Goal: Transaction & Acquisition: Purchase product/service

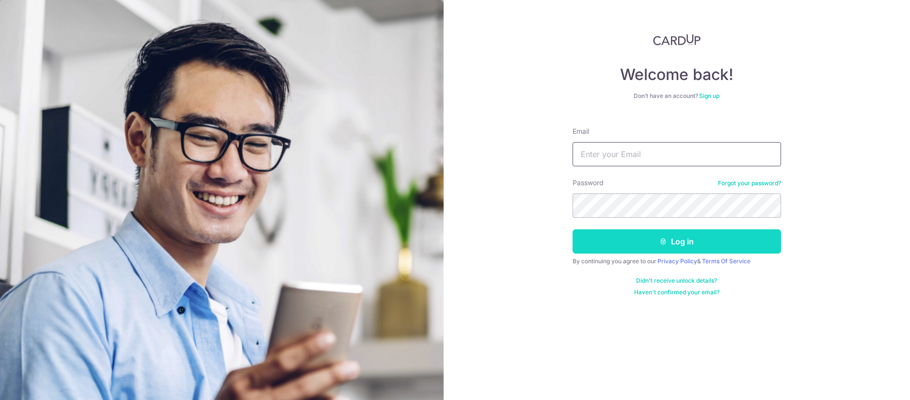
type input "gibtang@gmail.com"
click at [645, 229] on button "Log in" at bounding box center [676, 241] width 208 height 24
click at [667, 241] on icon "submit" at bounding box center [663, 241] width 8 height 8
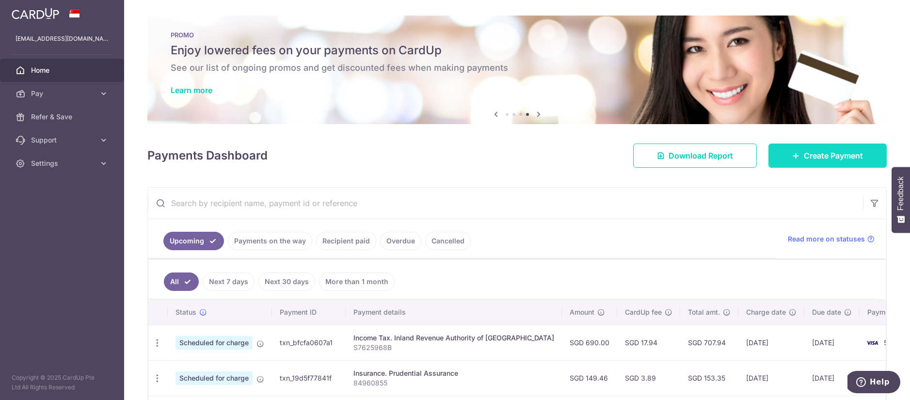
click at [829, 153] on span "Create Payment" at bounding box center [832, 156] width 59 height 12
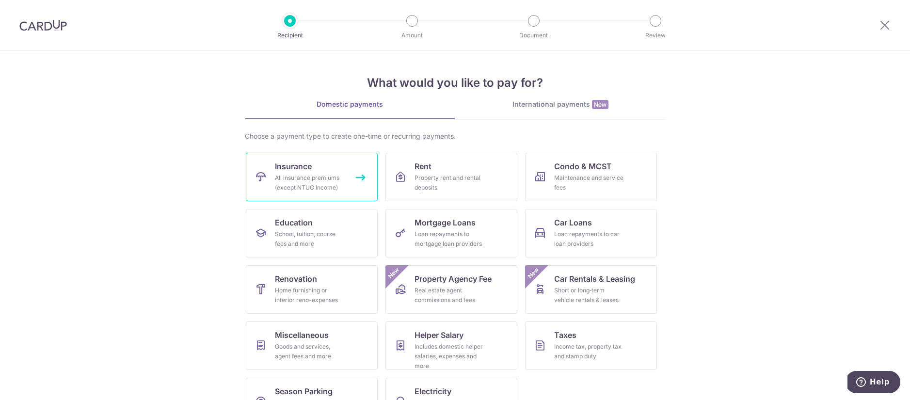
click at [291, 178] on div "All insurance premiums (except NTUC Income)" at bounding box center [310, 182] width 70 height 19
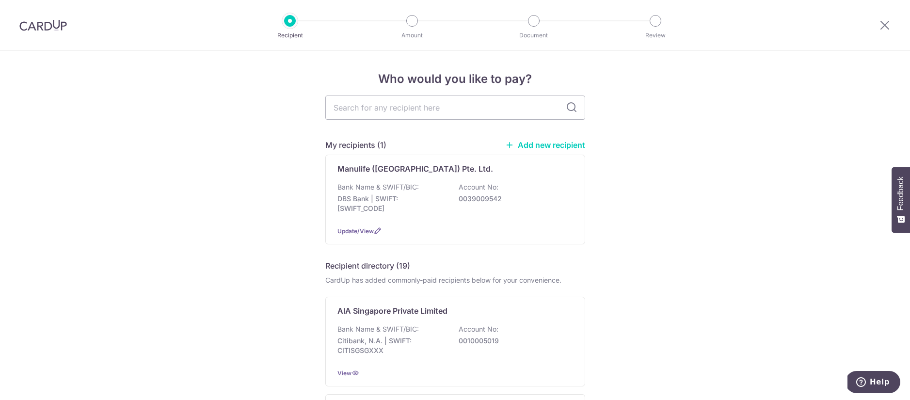
drag, startPoint x: 216, startPoint y: 193, endPoint x: 175, endPoint y: 152, distance: 57.6
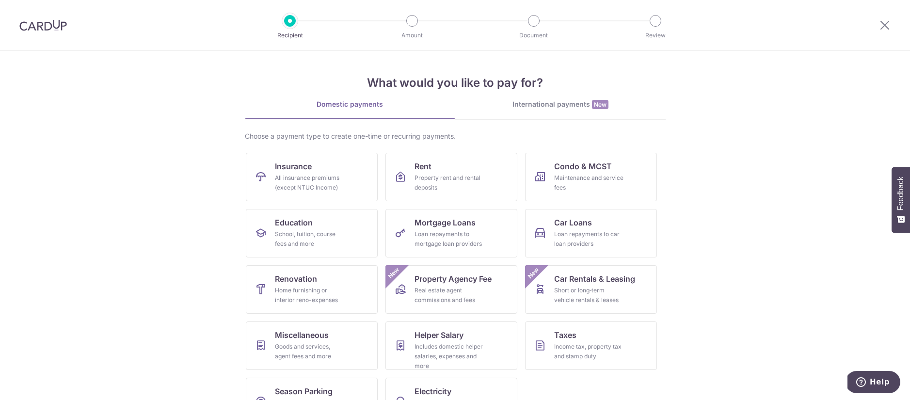
drag, startPoint x: 105, startPoint y: 87, endPoint x: 73, endPoint y: 9, distance: 84.5
click at [104, 86] on section "What would you like to pay for? Domestic payments International payments New Ch…" at bounding box center [455, 225] width 910 height 349
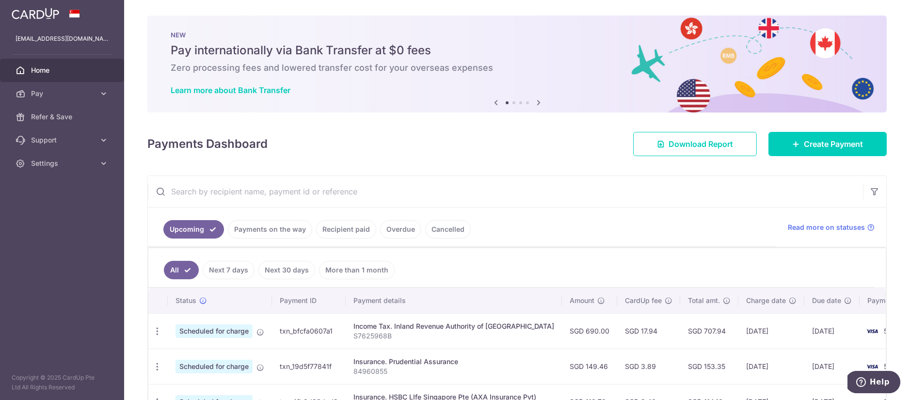
click at [348, 226] on link "Recipient paid" at bounding box center [346, 229] width 60 height 18
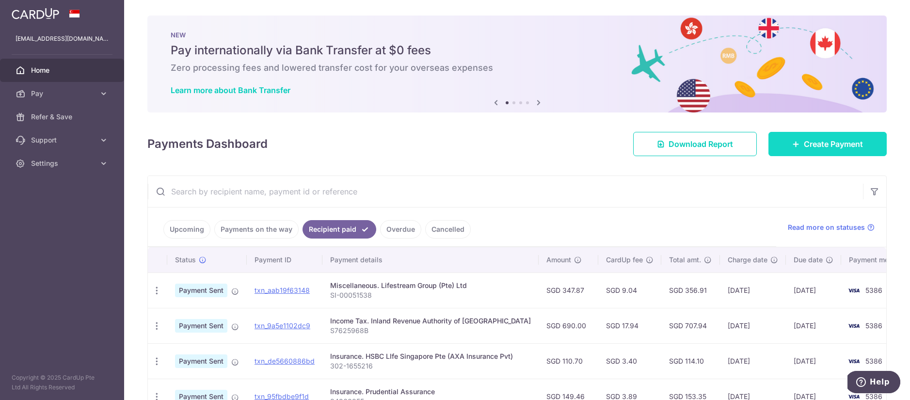
click at [820, 141] on span "Create Payment" at bounding box center [832, 144] width 59 height 12
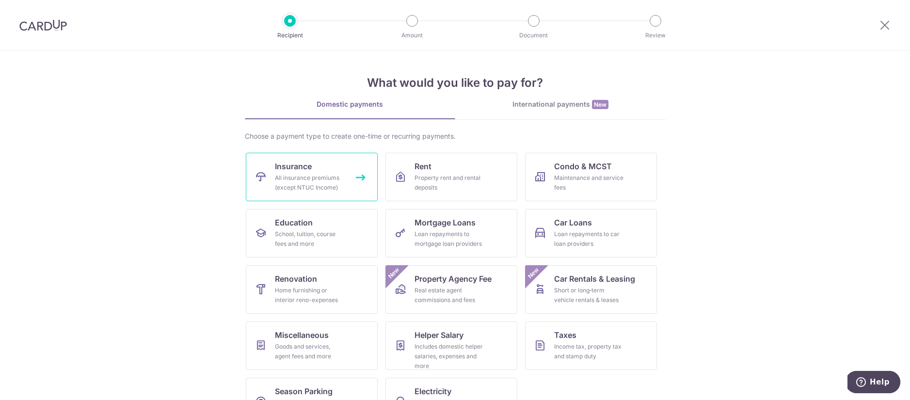
click at [314, 169] on link "Insurance All insurance premiums (except NTUC Income)" at bounding box center [312, 177] width 132 height 48
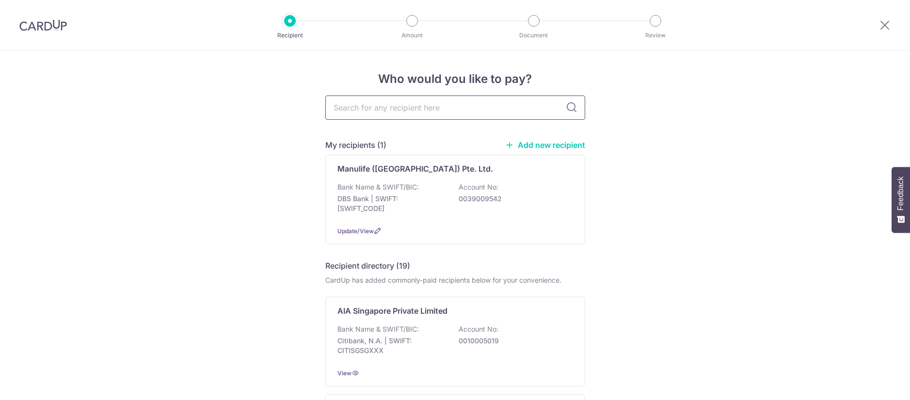
click at [389, 108] on input "text" at bounding box center [455, 107] width 260 height 24
type input "301-9908213"
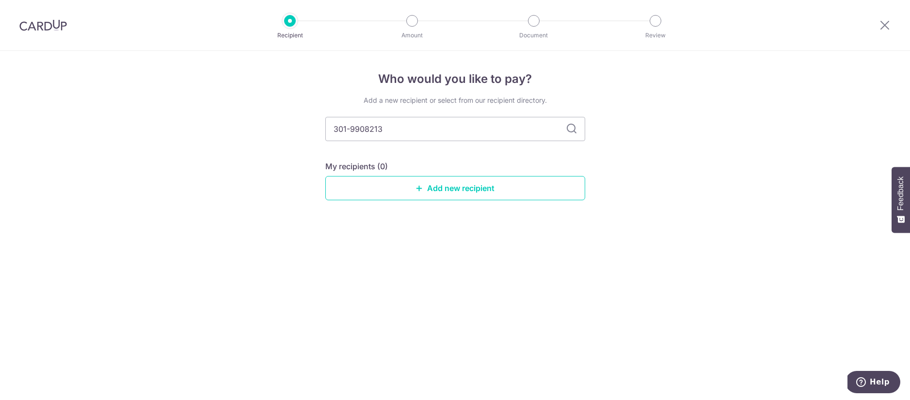
click at [348, 108] on div "Add a new recipient or select from our recipient directory. 301-9908213 My reci…" at bounding box center [455, 155] width 260 height 120
click at [350, 127] on input "301-9908213" at bounding box center [455, 129] width 260 height 24
type input "3019908213"
drag, startPoint x: 396, startPoint y: 131, endPoint x: 227, endPoint y: 89, distance: 174.3
click at [227, 89] on div "Who would you like to pay? Add a new recipient or select from our recipient dir…" at bounding box center [455, 225] width 910 height 349
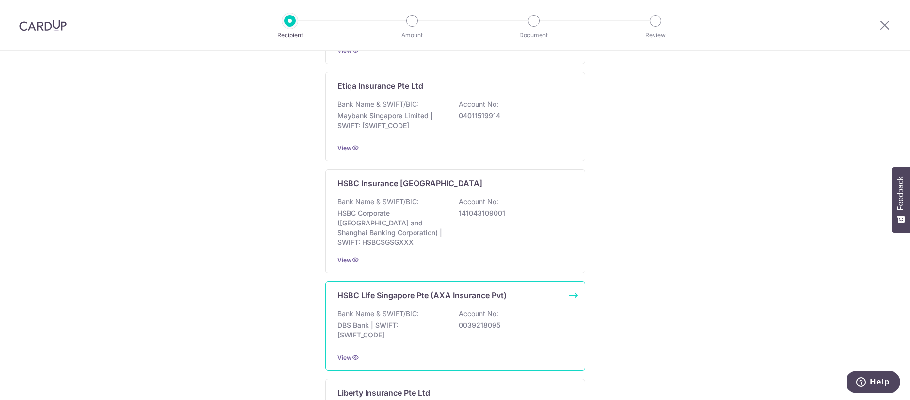
scroll to position [626, 0]
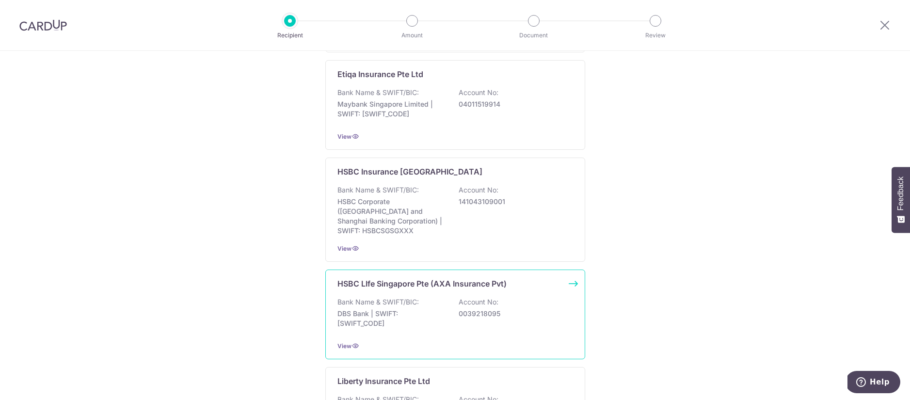
click at [431, 315] on p "DBS Bank | SWIFT: DBSSSGSGXXX" at bounding box center [391, 318] width 109 height 19
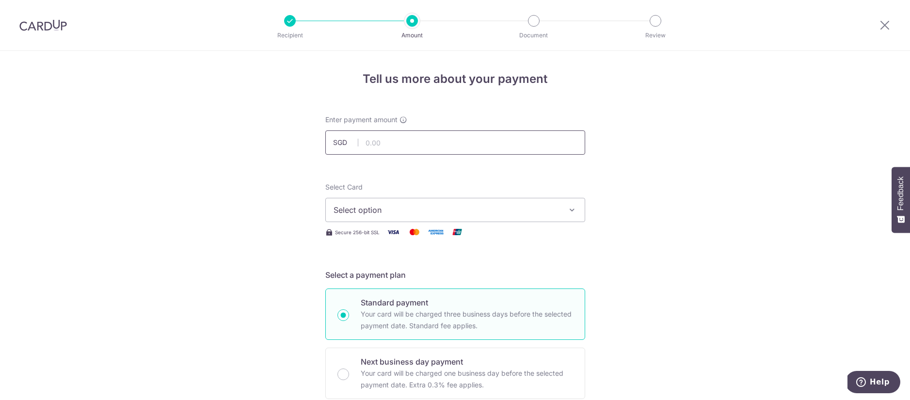
click at [396, 145] on input "text" at bounding box center [455, 142] width 260 height 24
type input "1,344.46"
click at [396, 210] on span "Select option" at bounding box center [446, 210] width 226 height 12
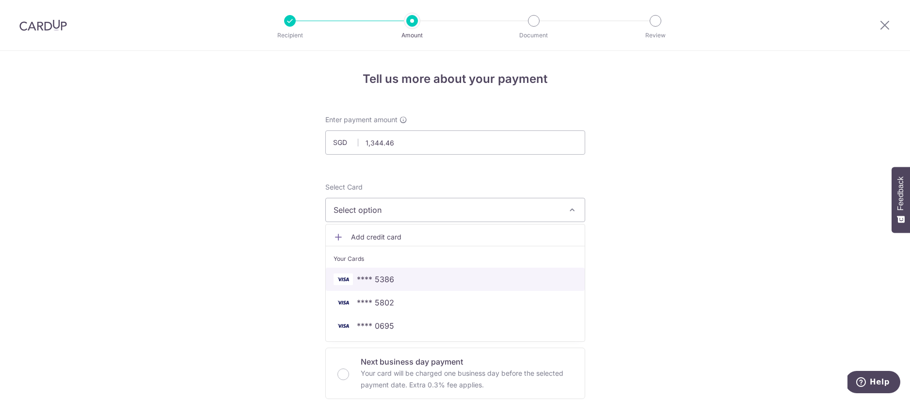
click at [402, 279] on span "**** 5386" at bounding box center [454, 279] width 243 height 12
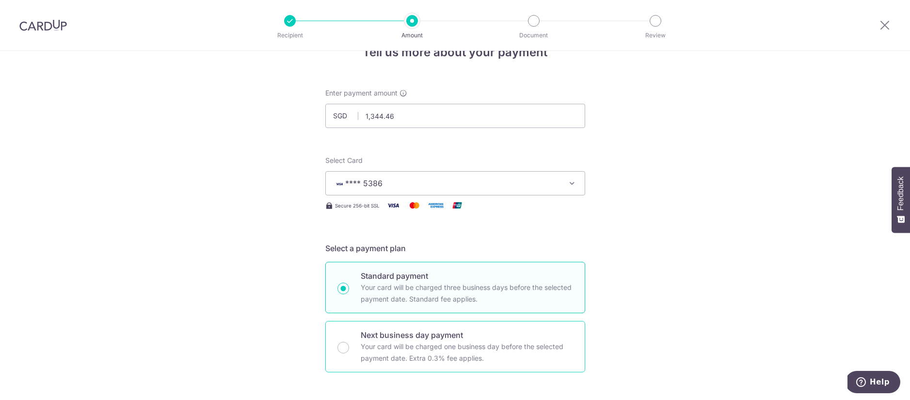
scroll to position [169, 0]
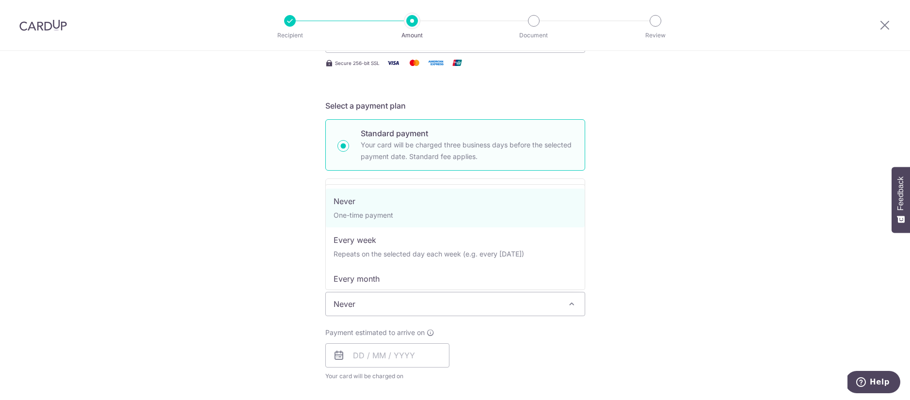
click at [383, 302] on span "Never" at bounding box center [455, 303] width 259 height 23
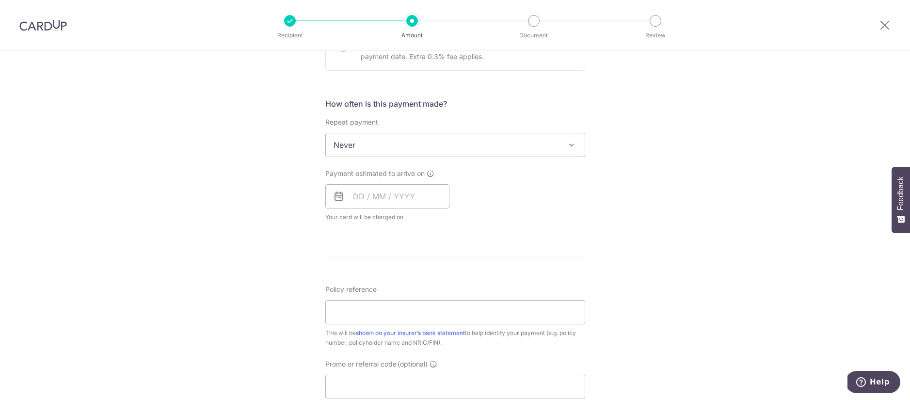
scroll to position [339, 0]
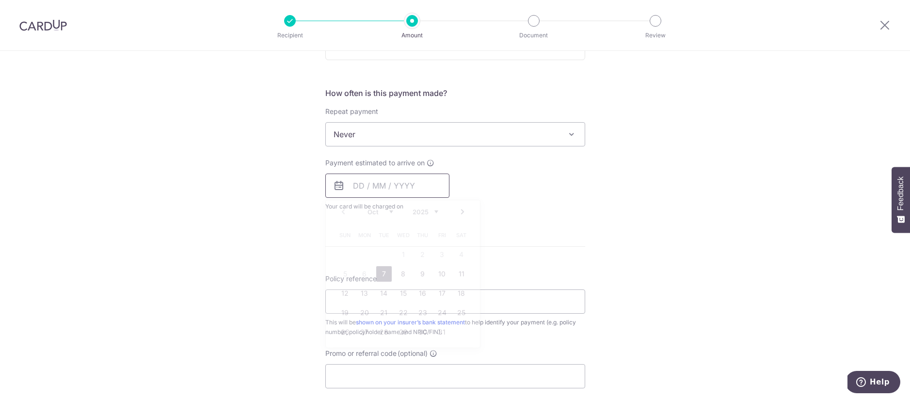
click at [356, 183] on input "text" at bounding box center [387, 185] width 124 height 24
click at [403, 276] on link "8" at bounding box center [403, 274] width 16 height 16
type input "[DATE]"
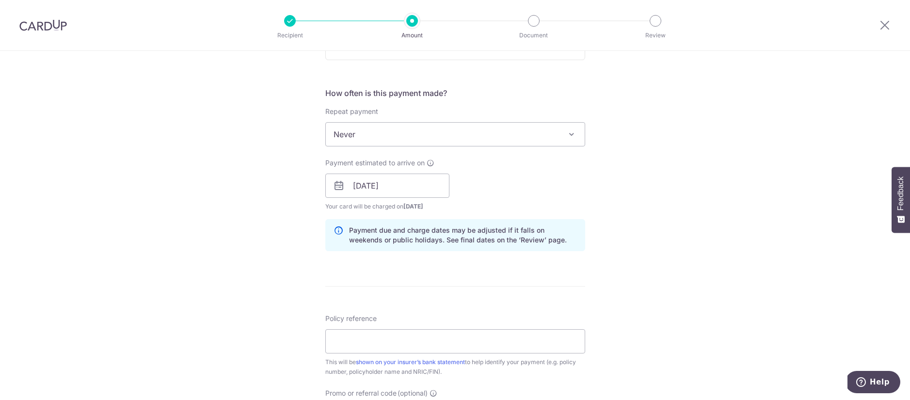
drag, startPoint x: 216, startPoint y: 186, endPoint x: 243, endPoint y: 195, distance: 29.0
click at [216, 186] on div "Tell us more about your payment Enter payment amount SGD 1,344.46 1344.46 Selec…" at bounding box center [455, 170] width 910 height 916
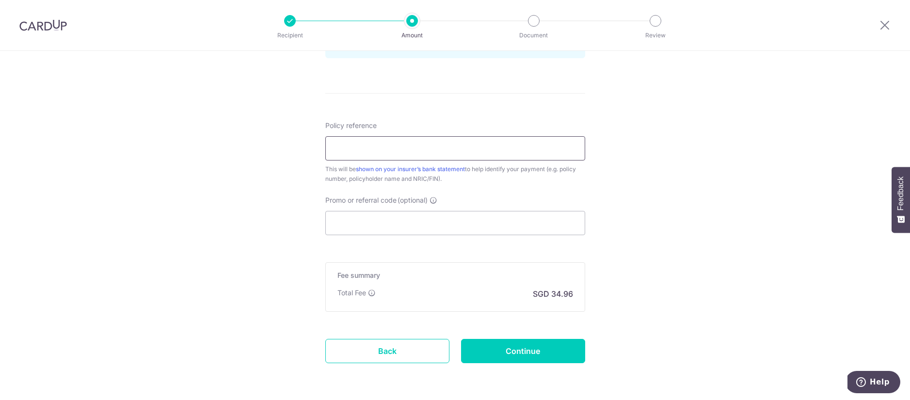
click at [361, 142] on input "Policy reference" at bounding box center [455, 148] width 260 height 24
paste input "301-9908213"
click at [350, 146] on input "301-9908213" at bounding box center [455, 148] width 260 height 24
type input "301-9908213"
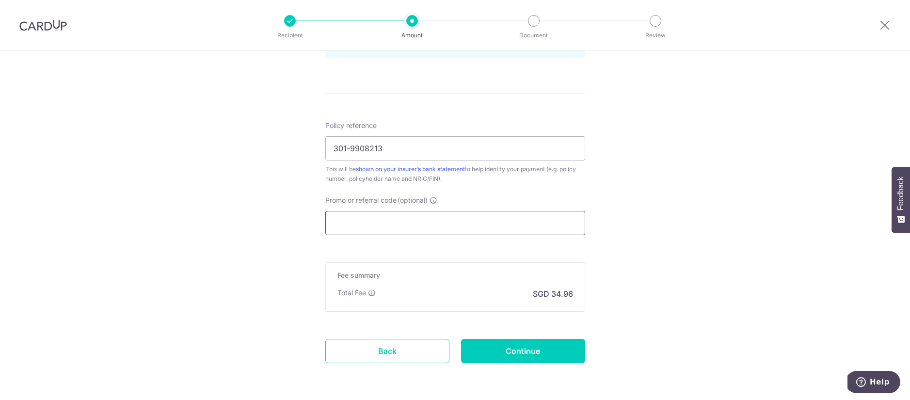
click at [379, 235] on input "Promo or referral code (optional)" at bounding box center [455, 223] width 260 height 24
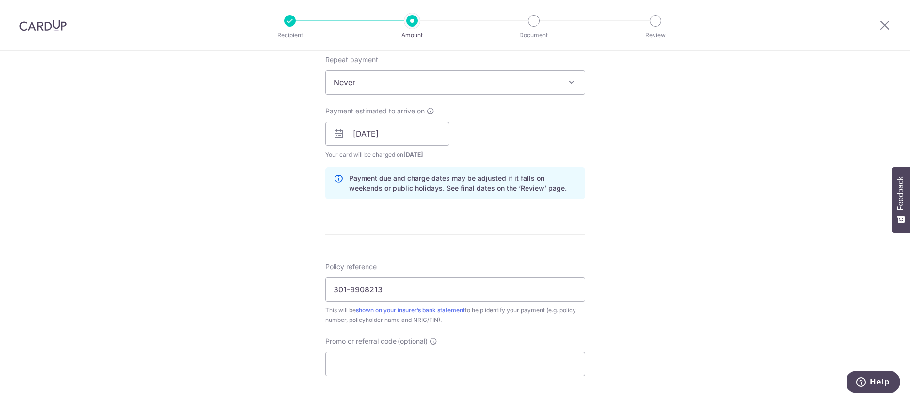
scroll to position [567, 0]
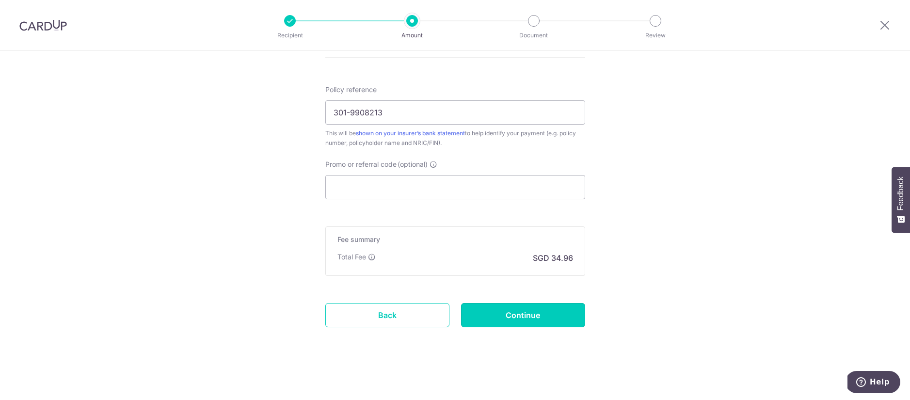
click at [484, 324] on input "Continue" at bounding box center [523, 315] width 124 height 24
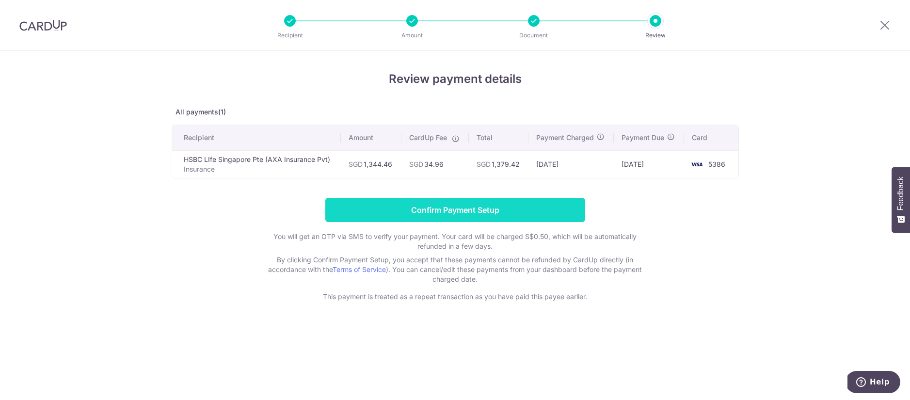
click at [418, 210] on input "Confirm Payment Setup" at bounding box center [455, 210] width 260 height 24
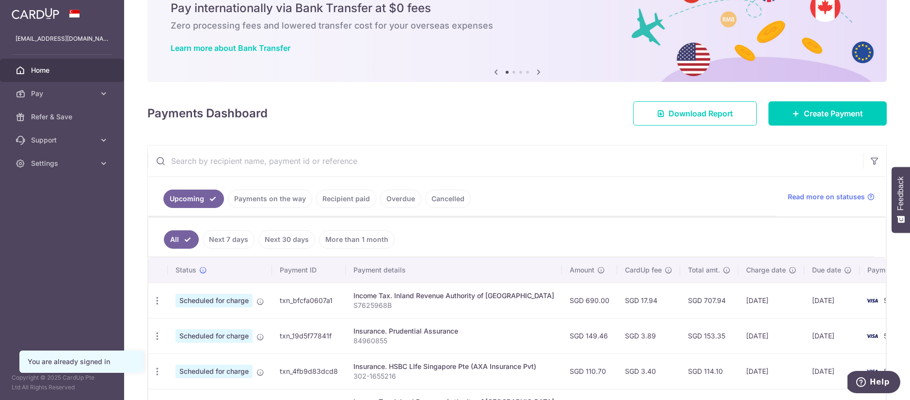
scroll to position [55, 0]
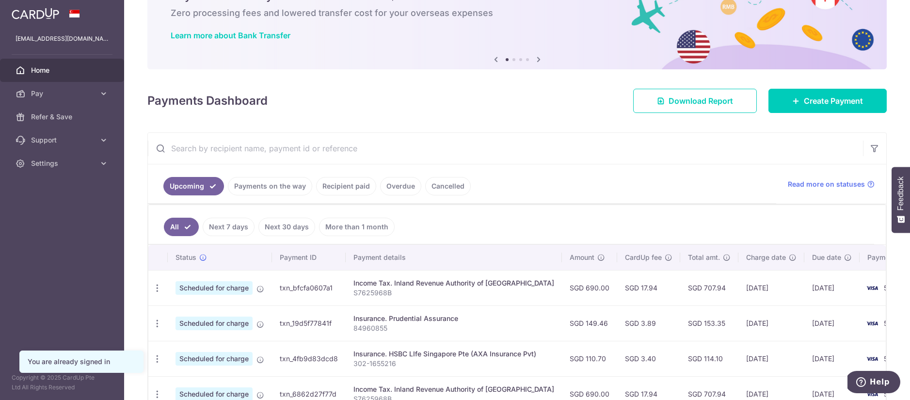
click at [280, 183] on link "Payments on the way" at bounding box center [270, 186] width 84 height 18
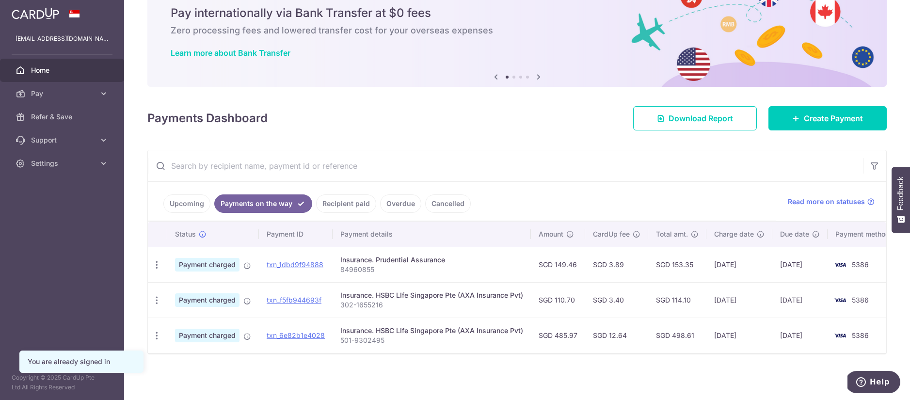
click at [178, 198] on link "Upcoming" at bounding box center [186, 203] width 47 height 18
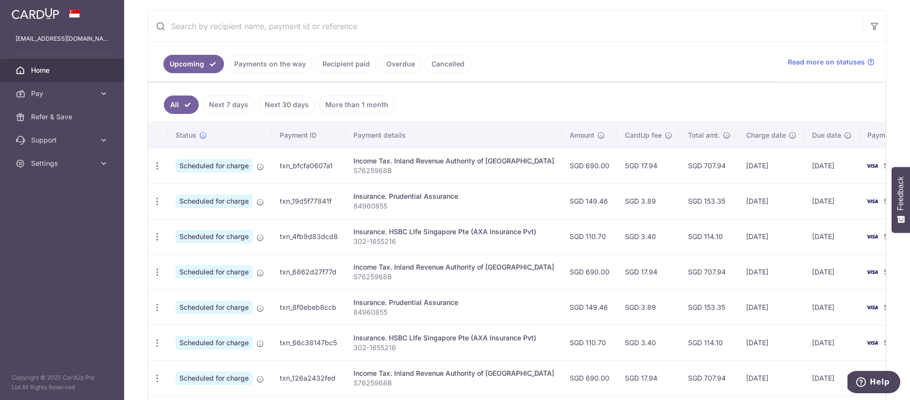
scroll to position [0, 0]
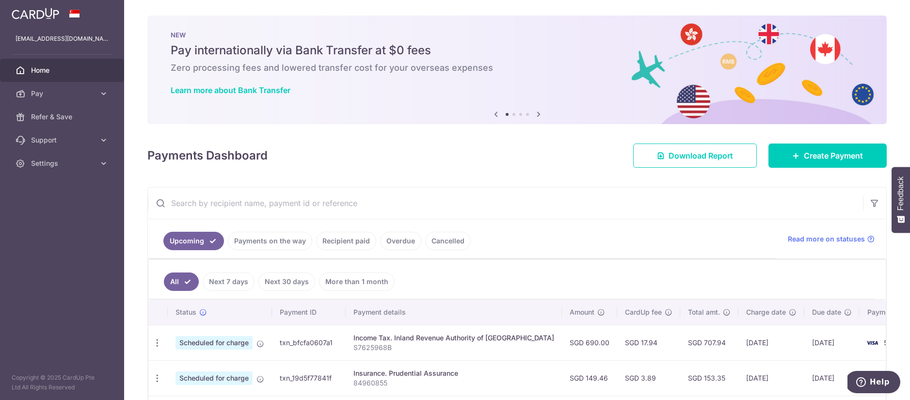
click at [224, 284] on link "Next 7 days" at bounding box center [229, 281] width 52 height 18
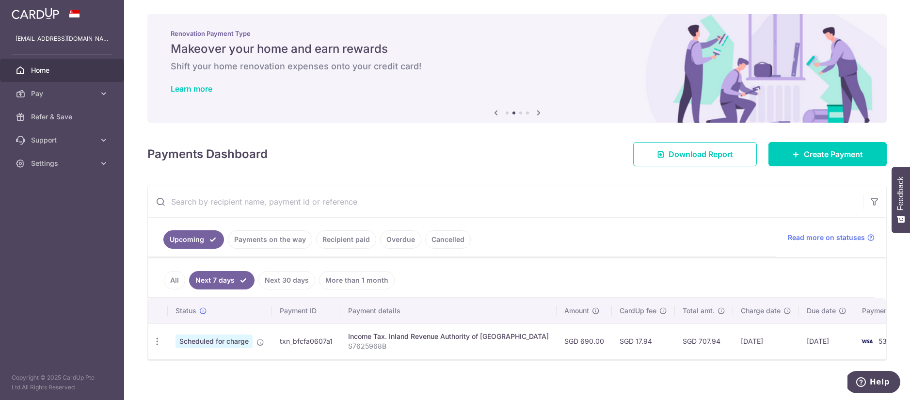
scroll to position [2, 0]
click at [178, 276] on link "All" at bounding box center [174, 279] width 21 height 18
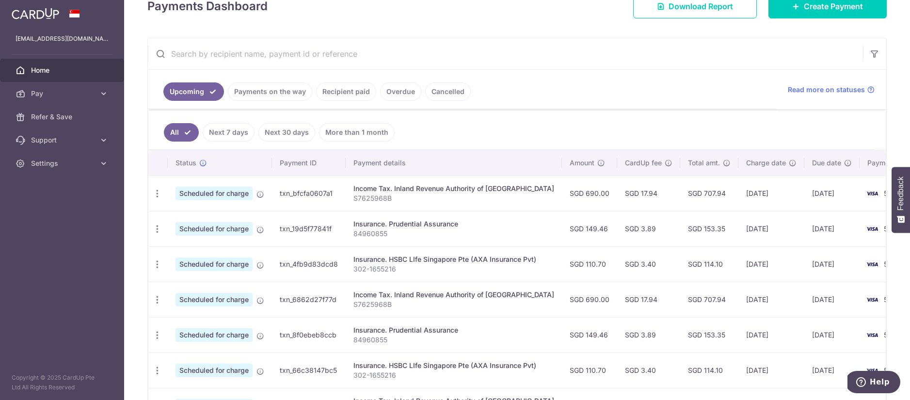
scroll to position [0, 0]
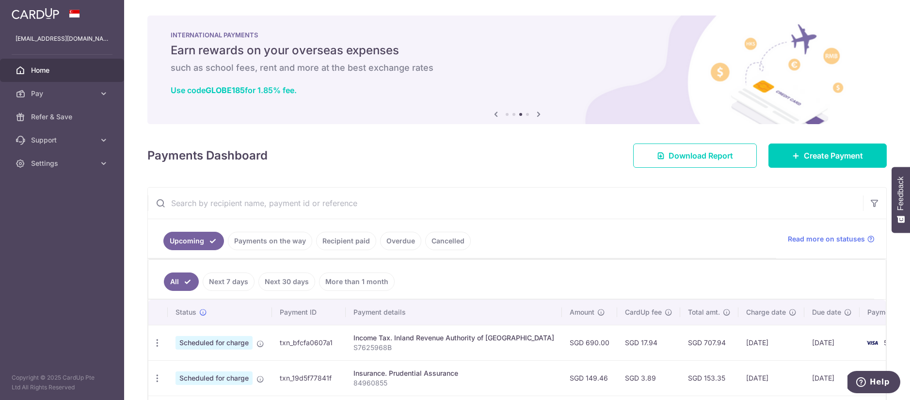
click at [262, 234] on link "Payments on the way" at bounding box center [270, 241] width 84 height 18
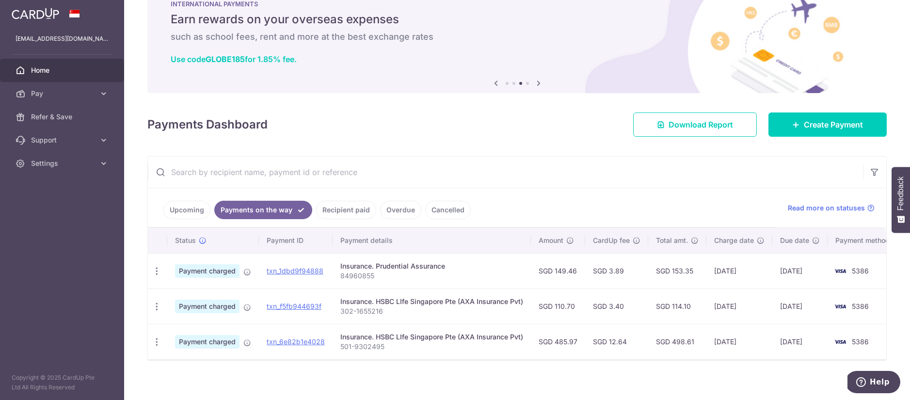
scroll to position [37, 0]
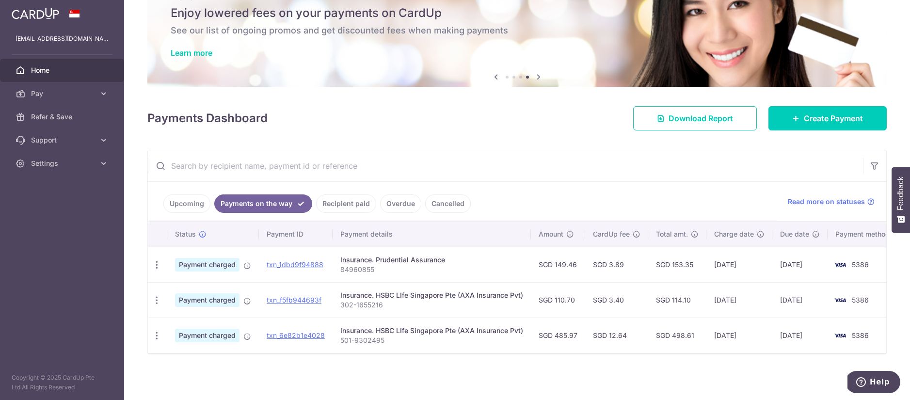
click at [291, 381] on div "× Pause Schedule Pause all future payments in this series Pause just this one p…" at bounding box center [516, 200] width 785 height 400
click at [349, 206] on link "Recipient paid" at bounding box center [346, 203] width 60 height 18
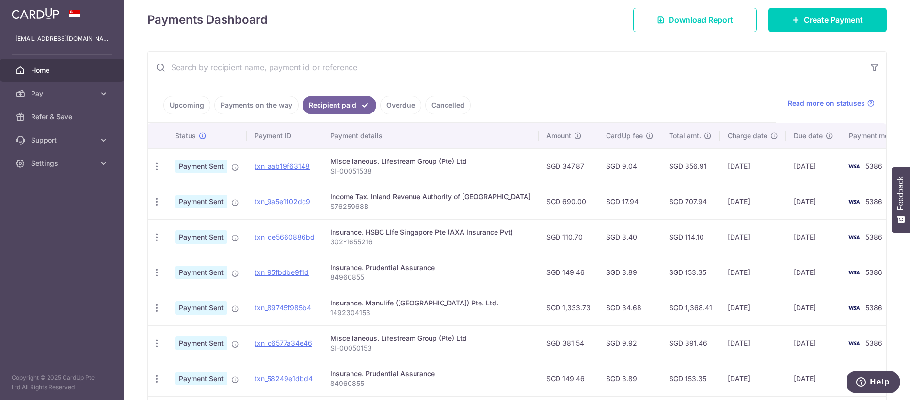
scroll to position [143, 0]
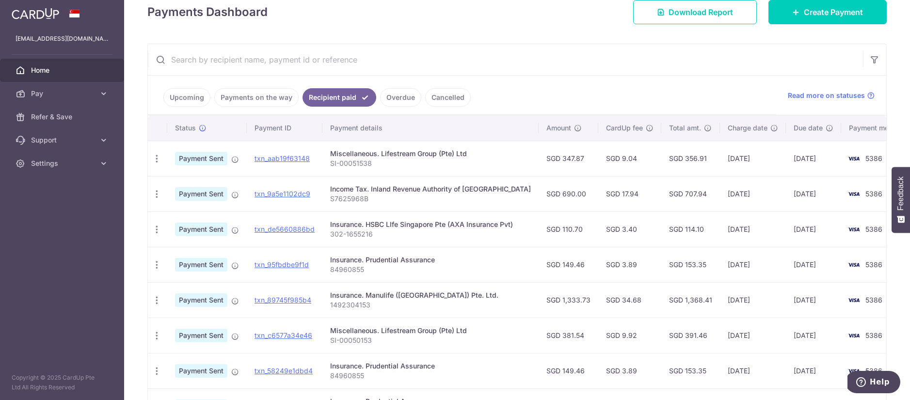
click at [178, 96] on link "Upcoming" at bounding box center [186, 97] width 47 height 18
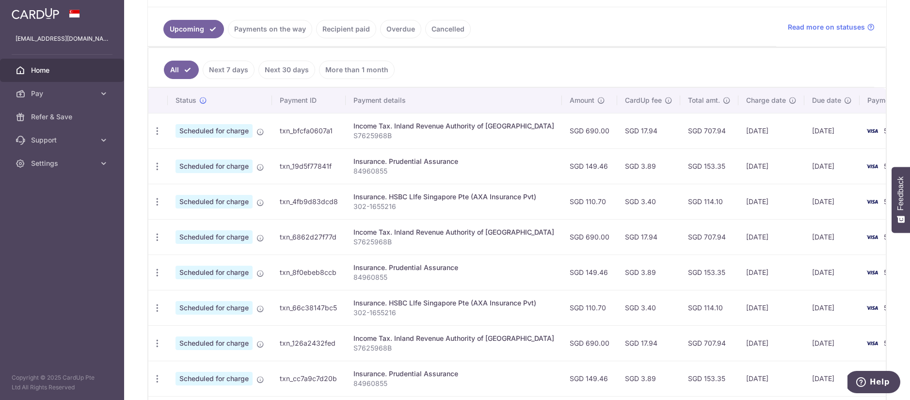
scroll to position [216, 0]
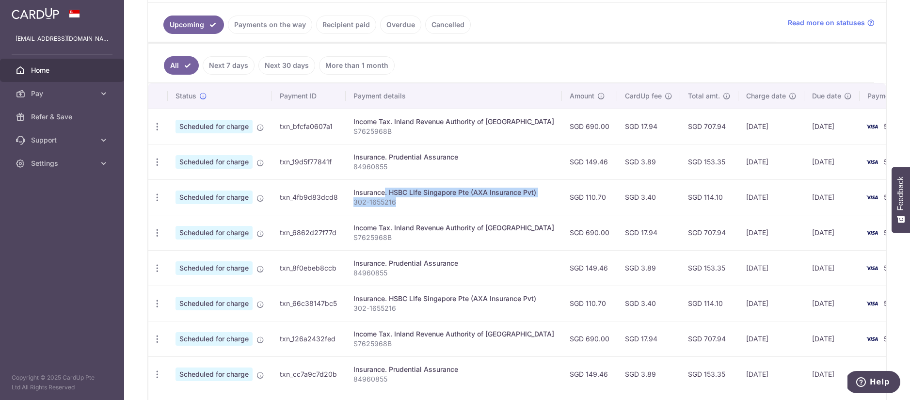
drag, startPoint x: 353, startPoint y: 191, endPoint x: 415, endPoint y: 208, distance: 64.6
click at [415, 208] on td "Insurance. HSBC LIfe Singapore Pte (AXA Insurance Pvt) 302-1655216" at bounding box center [454, 196] width 216 height 35
click at [423, 211] on td "Insurance. HSBC LIfe Singapore Pte (AXA Insurance Pvt) 302-1655216" at bounding box center [454, 196] width 216 height 35
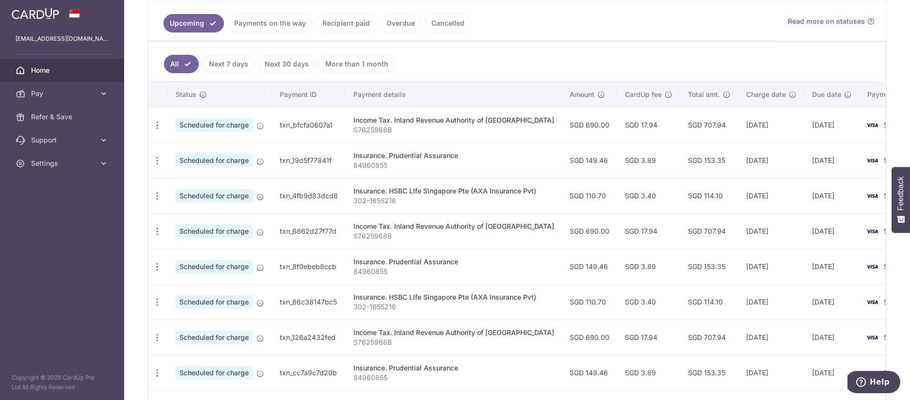
scroll to position [218, 0]
click at [391, 294] on div "Insurance. HSBC LIfe Singapore Pte (AXA Insurance Pvt)" at bounding box center [453, 297] width 201 height 10
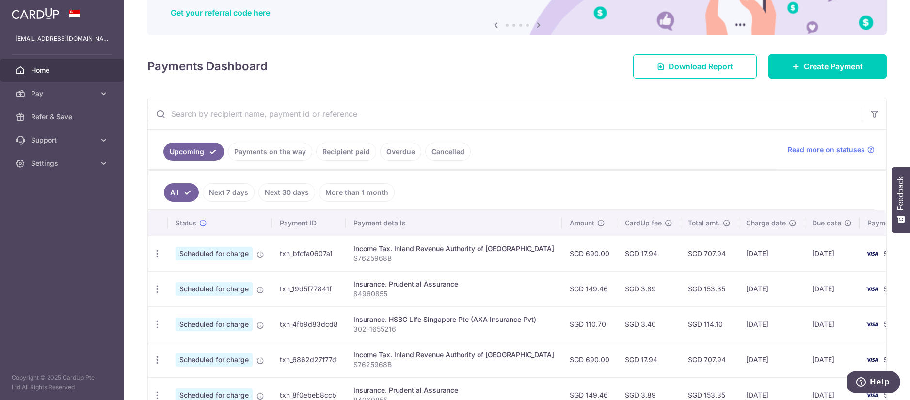
scroll to position [0, 0]
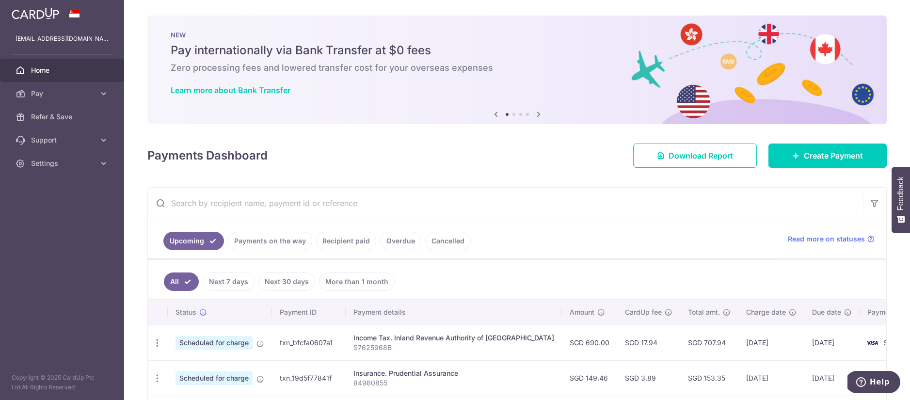
click at [490, 177] on div "× Pause Schedule Pause all future payments in this series Pause just this one p…" at bounding box center [516, 200] width 785 height 400
click at [448, 239] on link "Cancelled" at bounding box center [448, 241] width 46 height 18
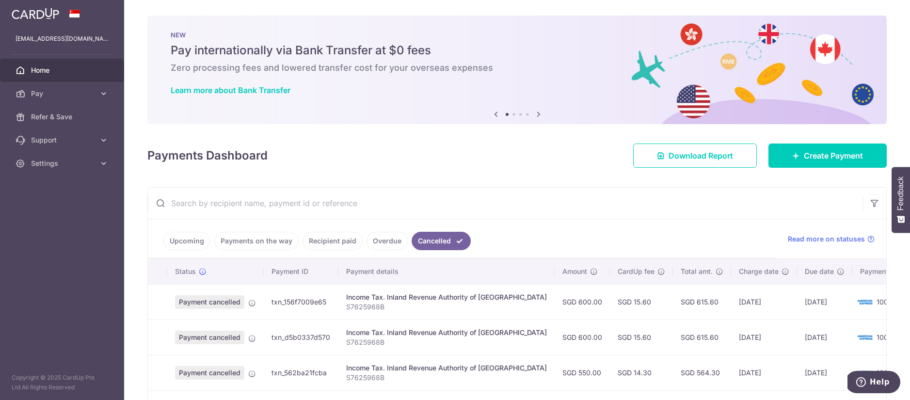
click at [387, 240] on link "Overdue" at bounding box center [386, 241] width 41 height 18
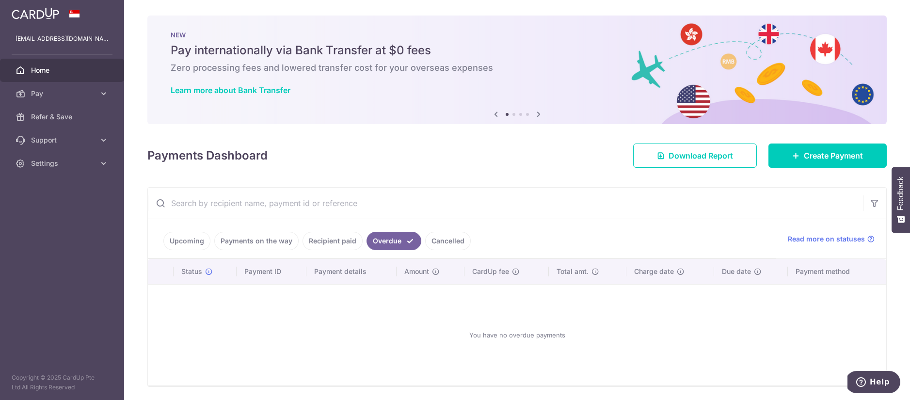
click at [331, 237] on link "Recipient paid" at bounding box center [332, 241] width 60 height 18
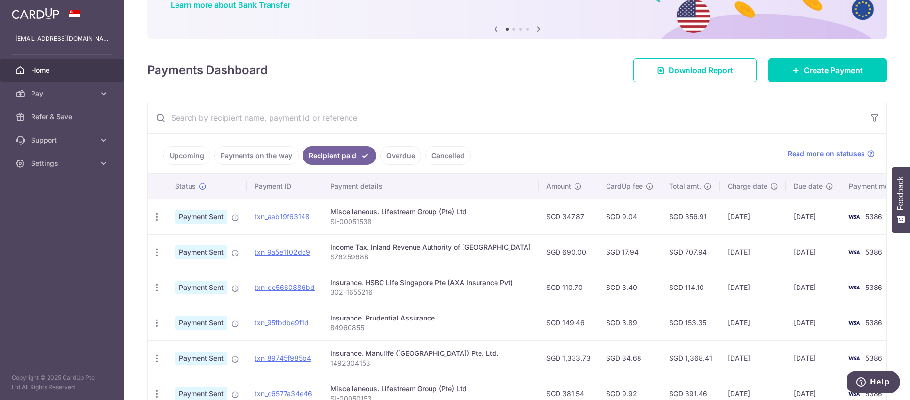
scroll to position [96, 0]
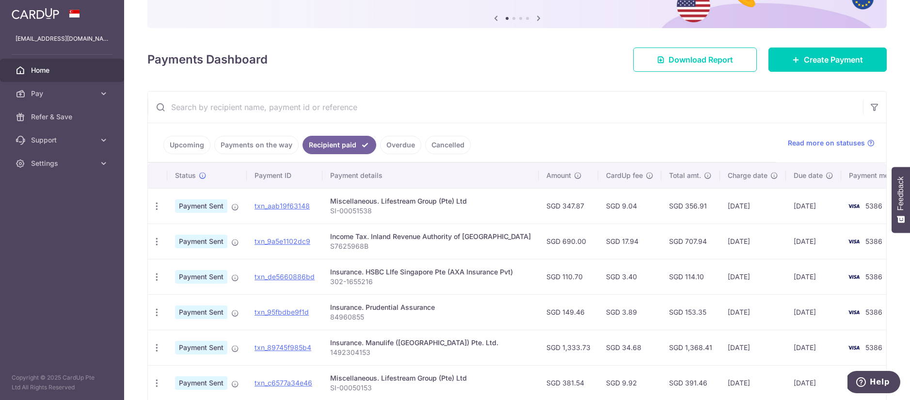
click at [189, 147] on link "Upcoming" at bounding box center [186, 145] width 47 height 18
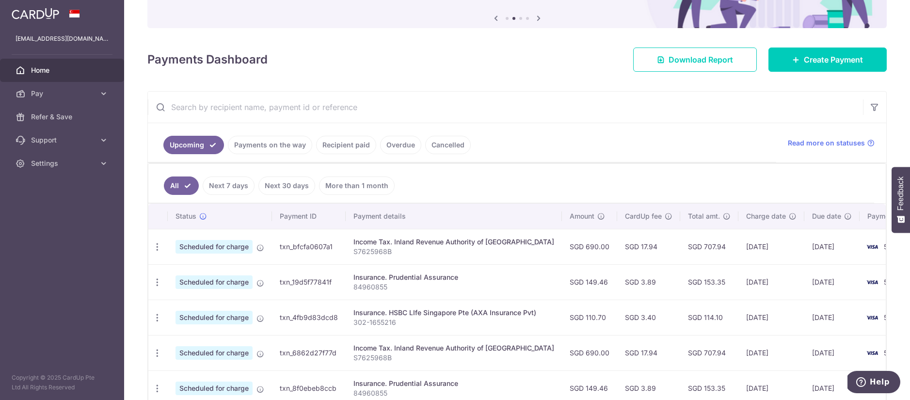
click at [243, 109] on input "text" at bounding box center [505, 107] width 715 height 31
paste input "301-9908213"
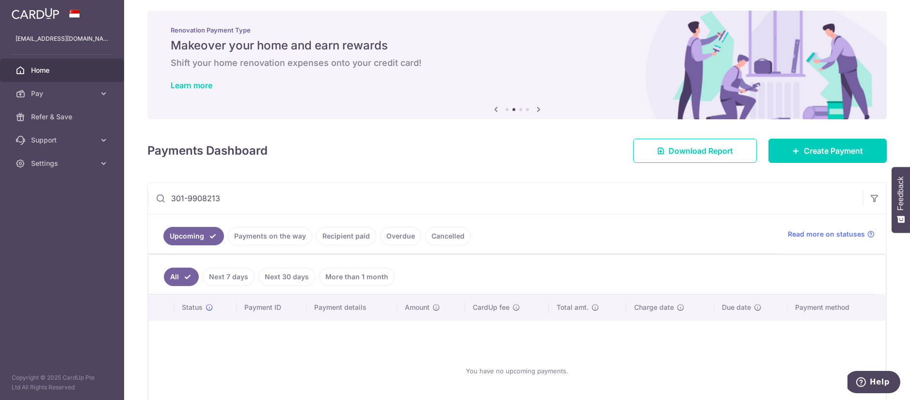
scroll to position [74, 0]
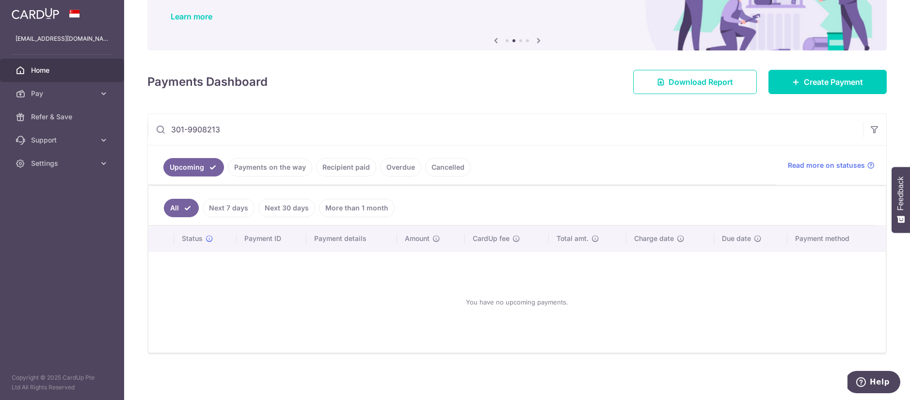
click at [187, 129] on input "301-9908213" at bounding box center [505, 129] width 715 height 31
type input "3019908213"
click at [226, 211] on link "Next 7 days" at bounding box center [229, 208] width 52 height 18
click at [281, 205] on link "Next 30 days" at bounding box center [286, 208] width 57 height 18
click at [174, 206] on link "All" at bounding box center [174, 208] width 21 height 18
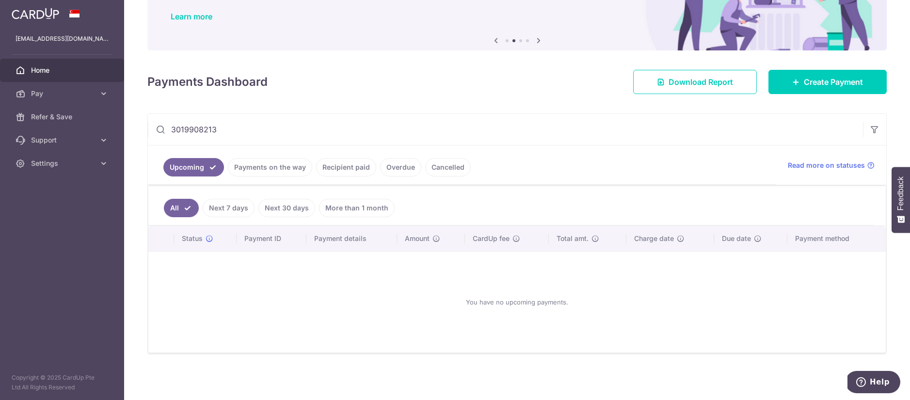
click at [26, 74] on link "Home" at bounding box center [62, 70] width 124 height 23
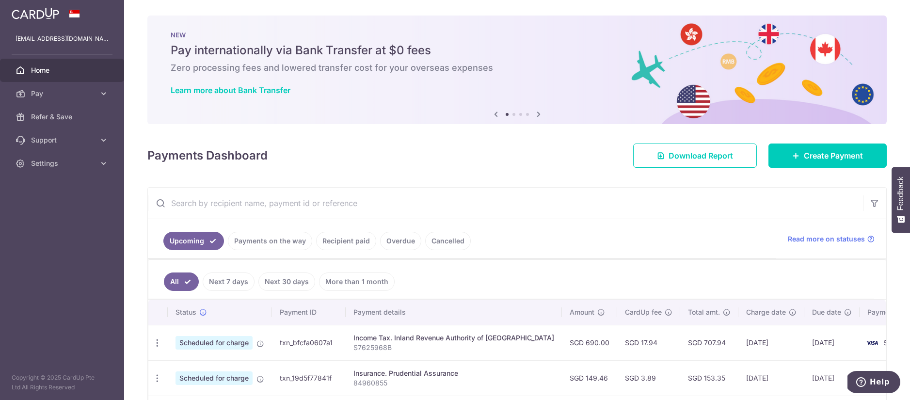
click at [223, 282] on link "Next 7 days" at bounding box center [229, 281] width 52 height 18
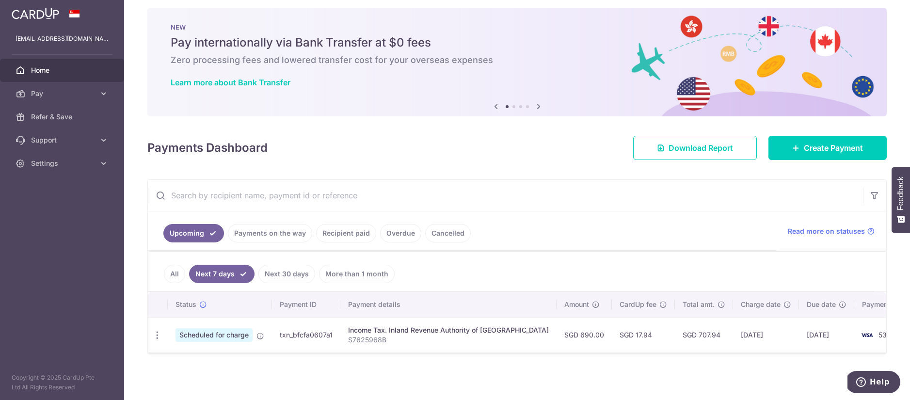
click at [296, 272] on link "Next 30 days" at bounding box center [286, 274] width 57 height 18
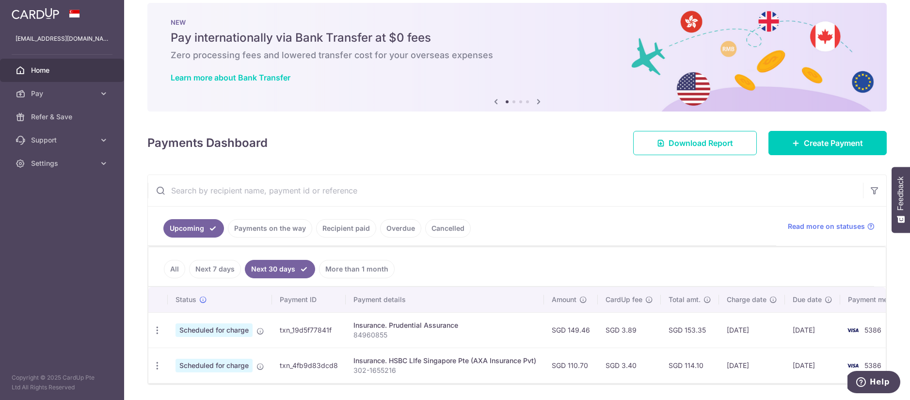
scroll to position [43, 0]
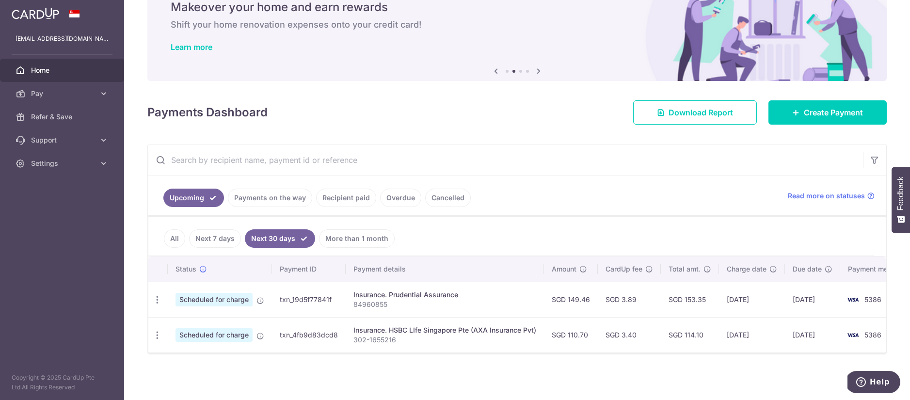
click at [443, 102] on div "Payments Dashboard Download Report Create Payment" at bounding box center [516, 110] width 739 height 28
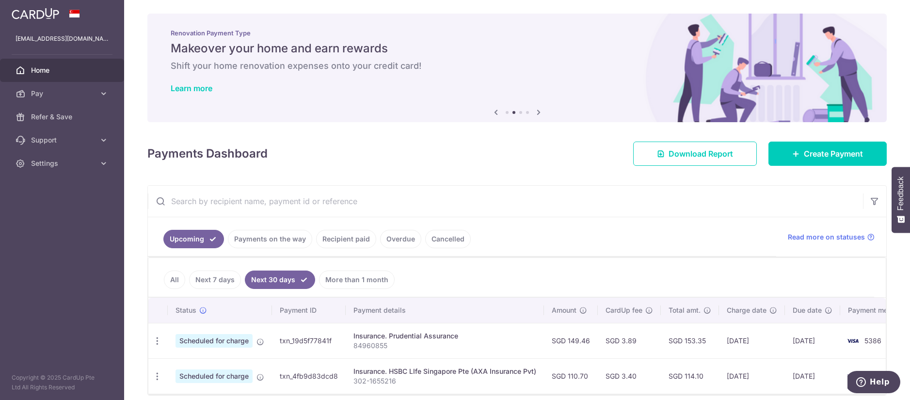
scroll to position [0, 0]
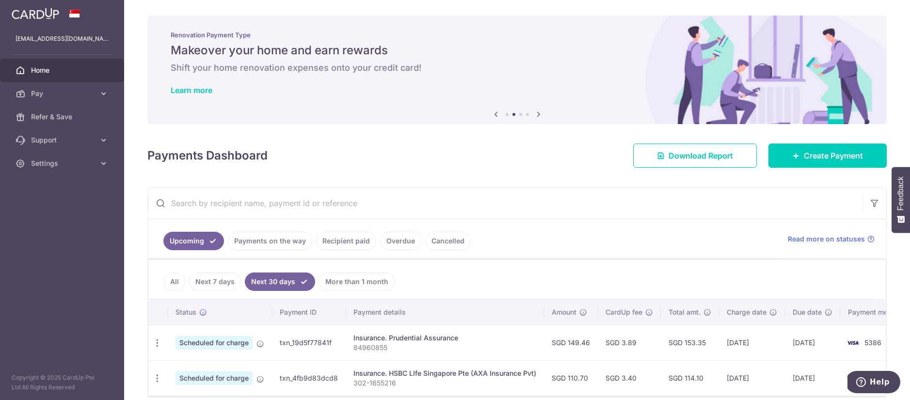
click at [230, 204] on input "text" at bounding box center [505, 203] width 715 height 31
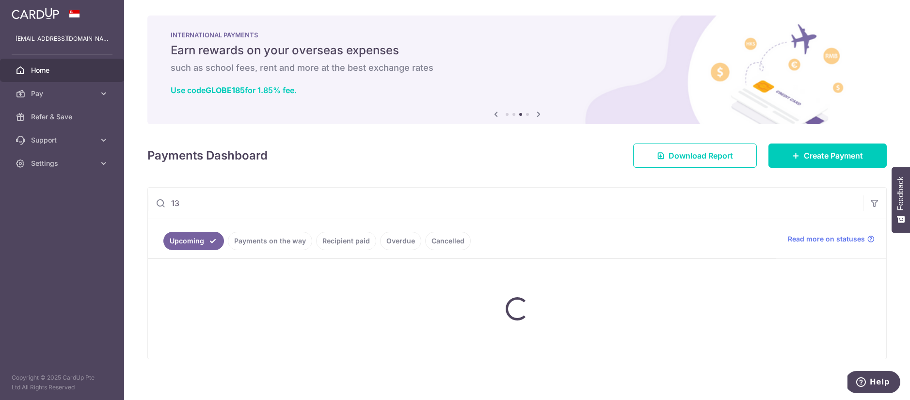
type input "1"
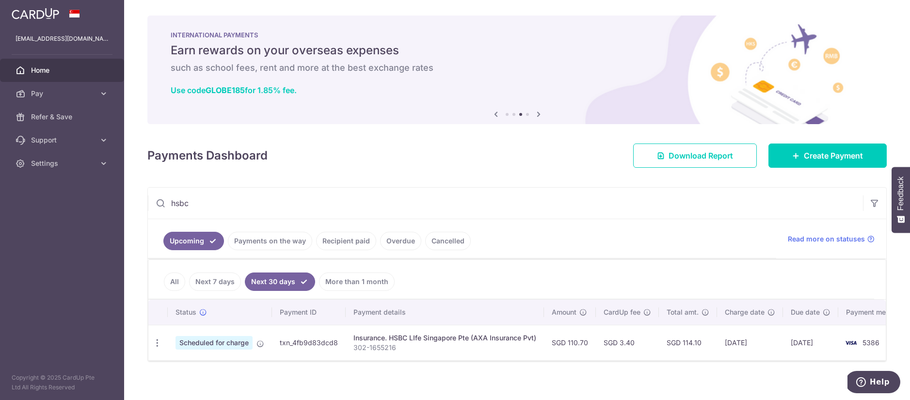
scroll to position [8, 0]
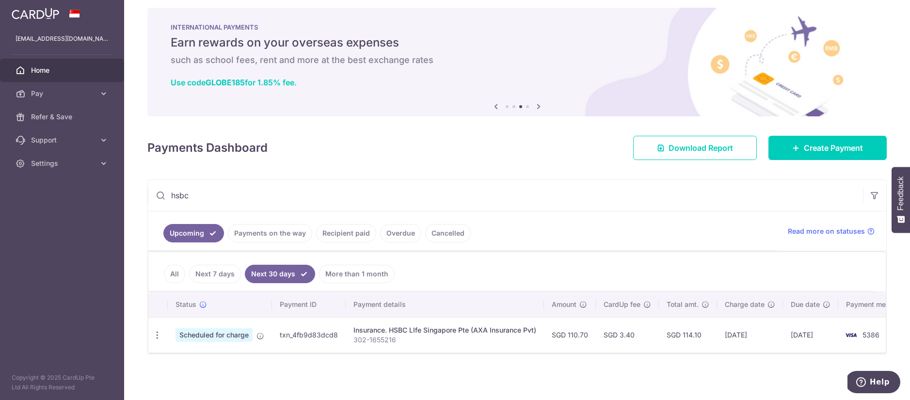
type input "hsbc"
click at [271, 273] on link "Next 30 days" at bounding box center [280, 274] width 70 height 18
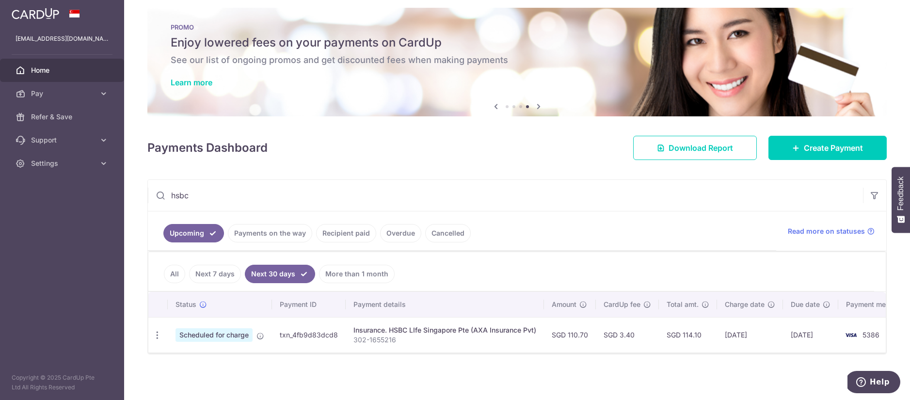
click at [213, 276] on link "Next 7 days" at bounding box center [215, 274] width 52 height 18
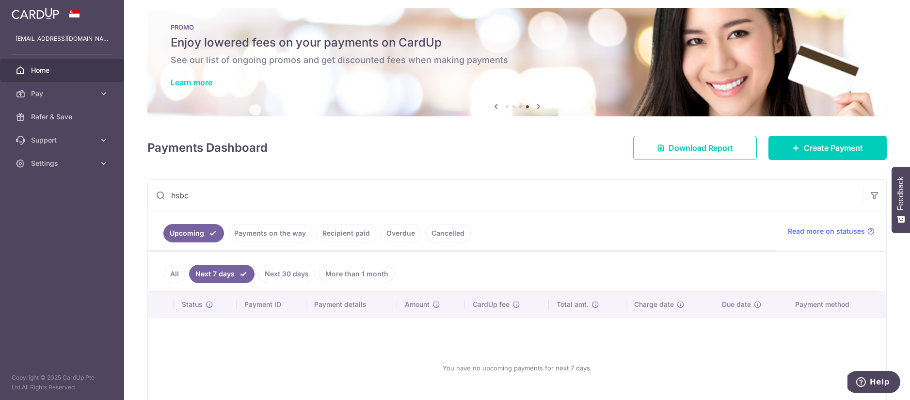
click at [280, 236] on link "Payments on the way" at bounding box center [270, 233] width 84 height 18
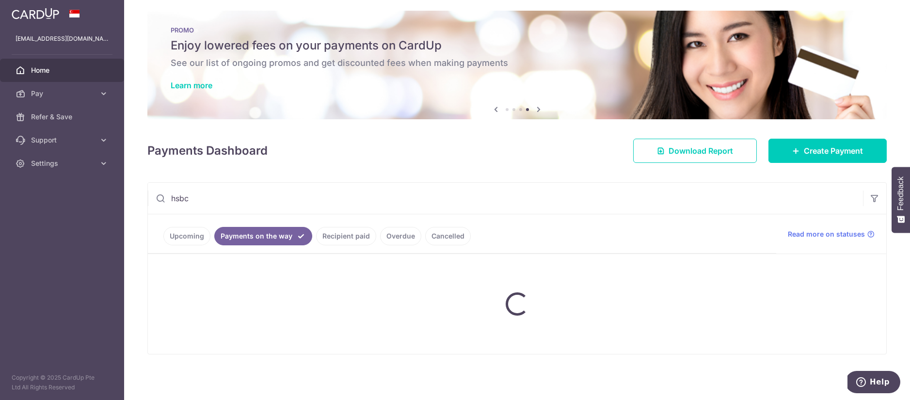
scroll to position [2, 0]
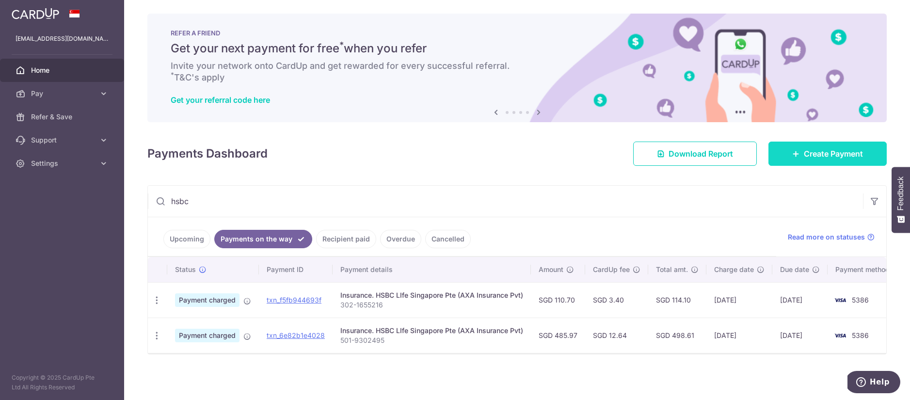
click at [833, 153] on span "Create Payment" at bounding box center [832, 154] width 59 height 12
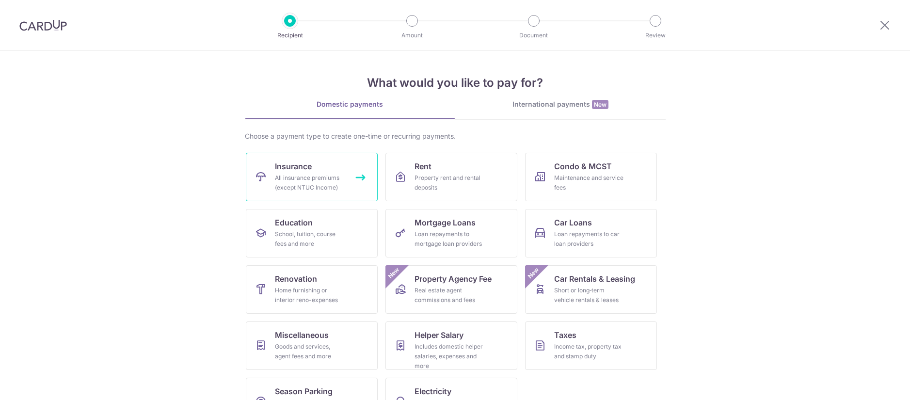
click at [300, 172] on span "Insurance" at bounding box center [293, 166] width 37 height 12
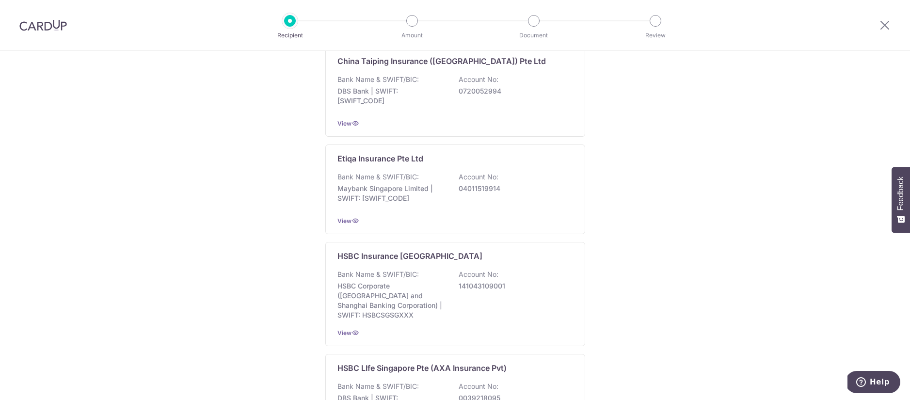
scroll to position [738, 0]
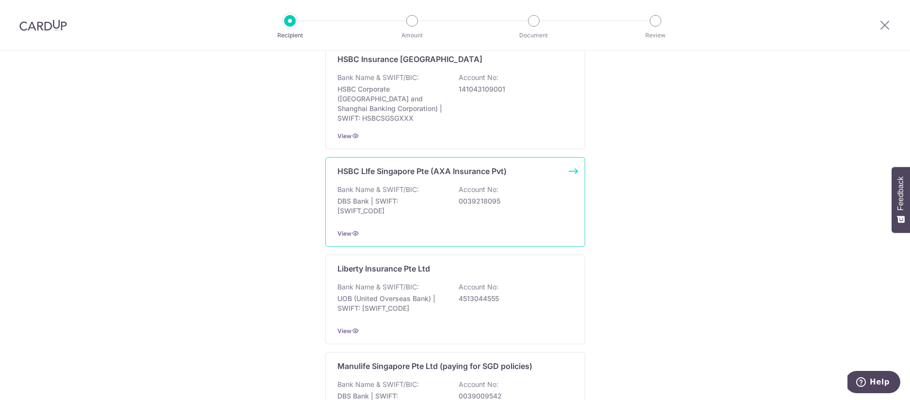
drag, startPoint x: 440, startPoint y: 191, endPoint x: 449, endPoint y: 193, distance: 8.5
click at [440, 196] on p "DBS Bank | SWIFT: [SWIFT_CODE]" at bounding box center [391, 205] width 109 height 19
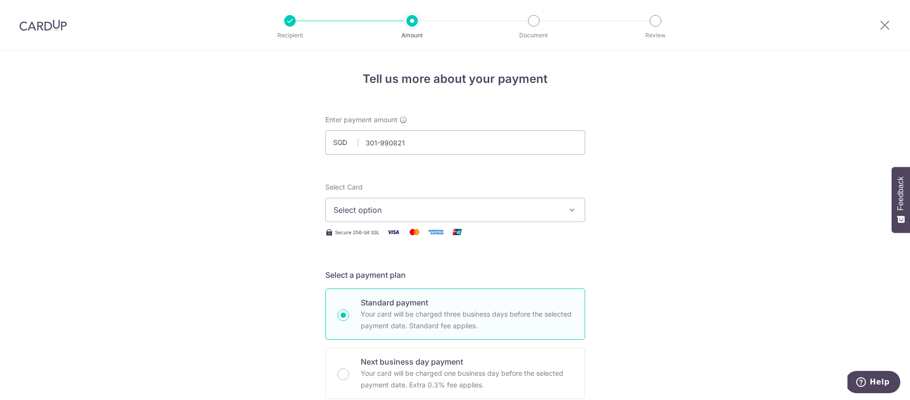
drag, startPoint x: 421, startPoint y: 146, endPoint x: 244, endPoint y: 123, distance: 178.5
type input "300.00"
click at [389, 213] on span "Select option" at bounding box center [446, 210] width 226 height 12
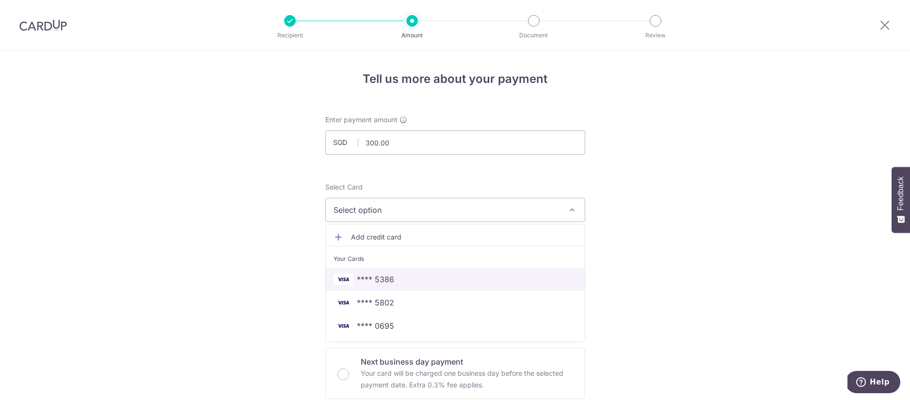
click at [394, 279] on span "**** 5386" at bounding box center [454, 279] width 243 height 12
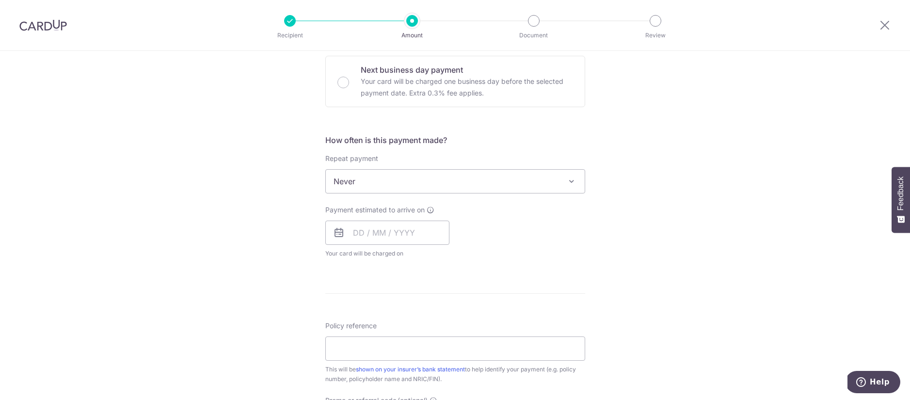
scroll to position [311, 0]
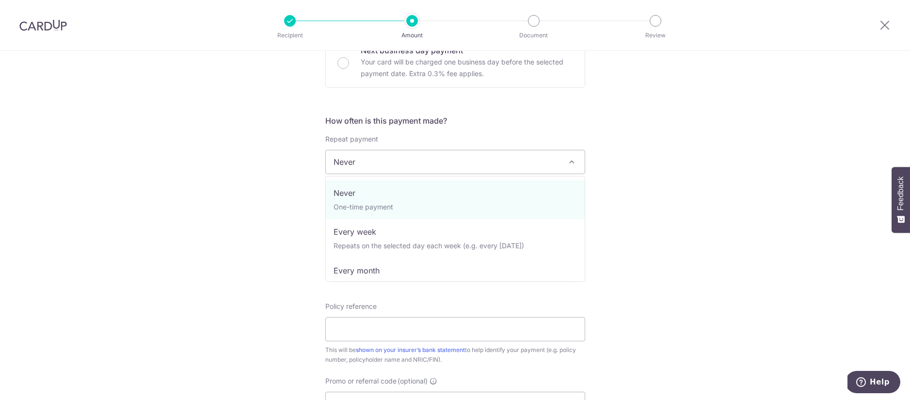
click at [365, 164] on span "Never" at bounding box center [455, 161] width 259 height 23
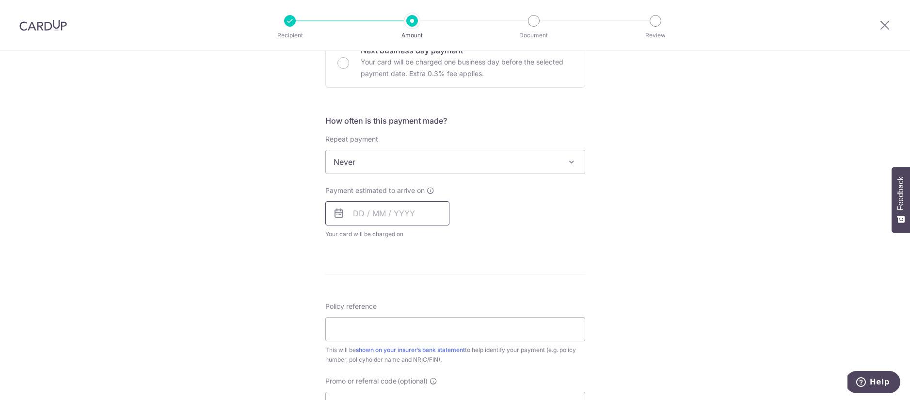
click at [364, 217] on input "text" at bounding box center [387, 213] width 124 height 24
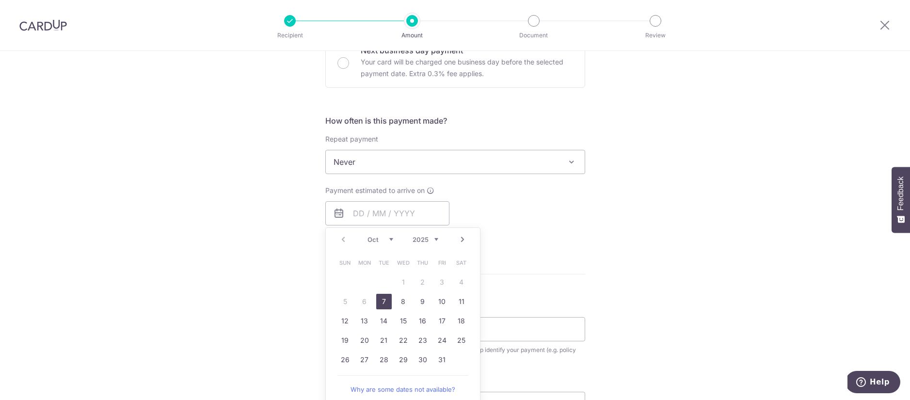
click at [383, 300] on link "7" at bounding box center [384, 302] width 16 height 16
type input "[DATE]"
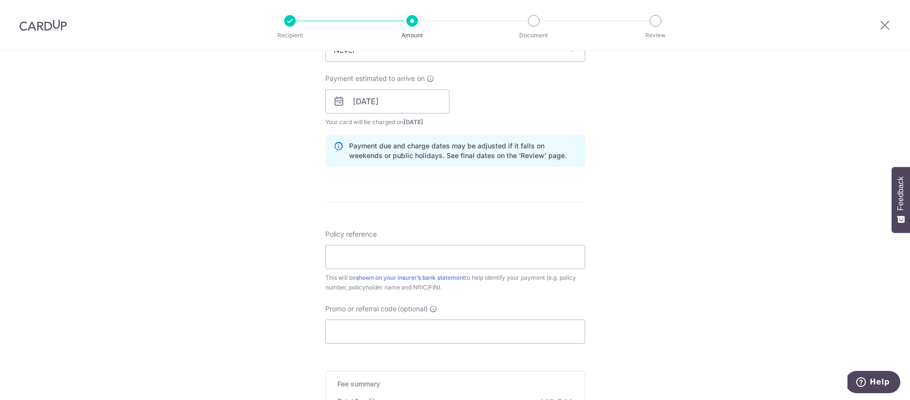
scroll to position [461, 0]
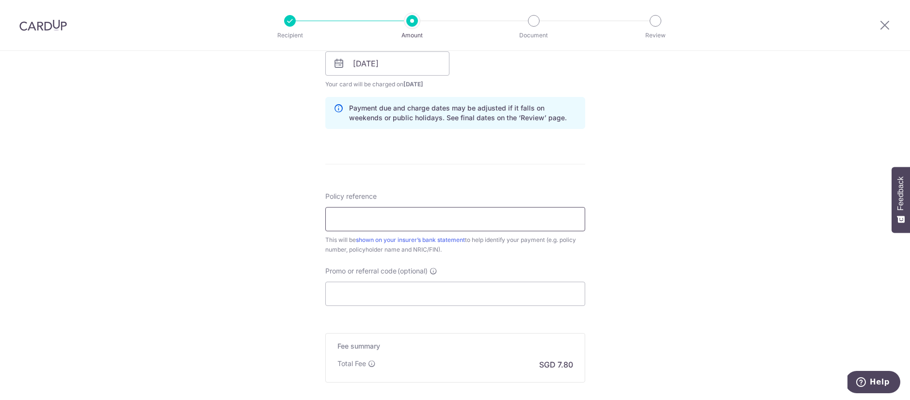
click at [393, 225] on input "Policy reference" at bounding box center [455, 219] width 260 height 24
paste input "301-9908213"
click at [349, 218] on input "301-9908213" at bounding box center [455, 219] width 260 height 24
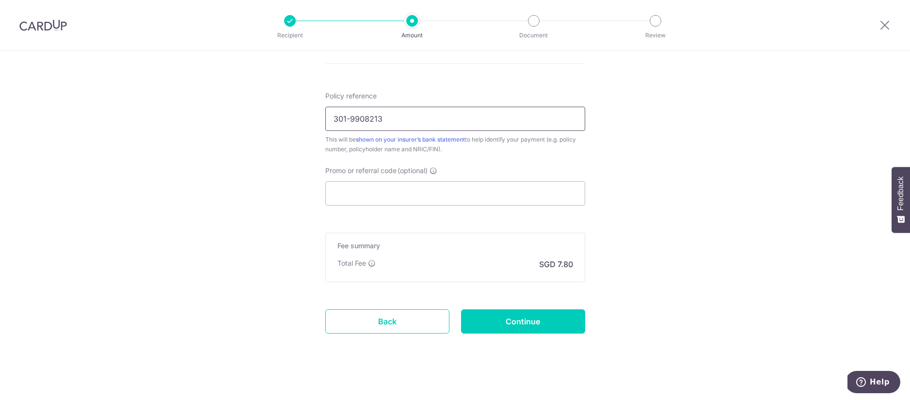
scroll to position [567, 0]
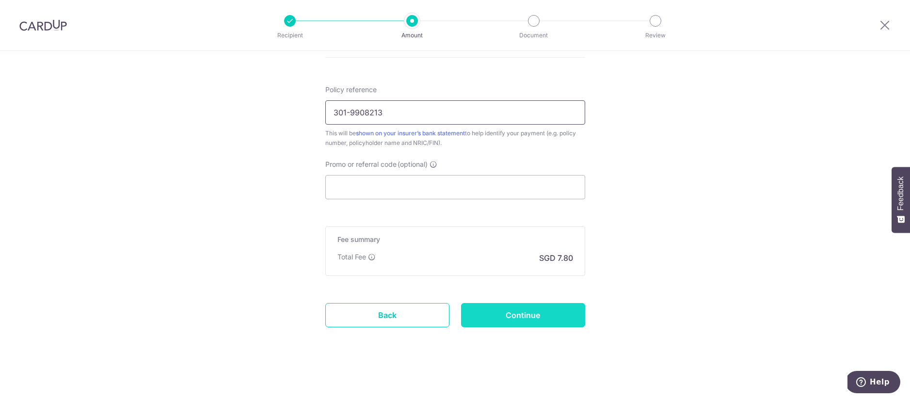
type input "301-9908213"
click at [500, 317] on input "Continue" at bounding box center [523, 315] width 124 height 24
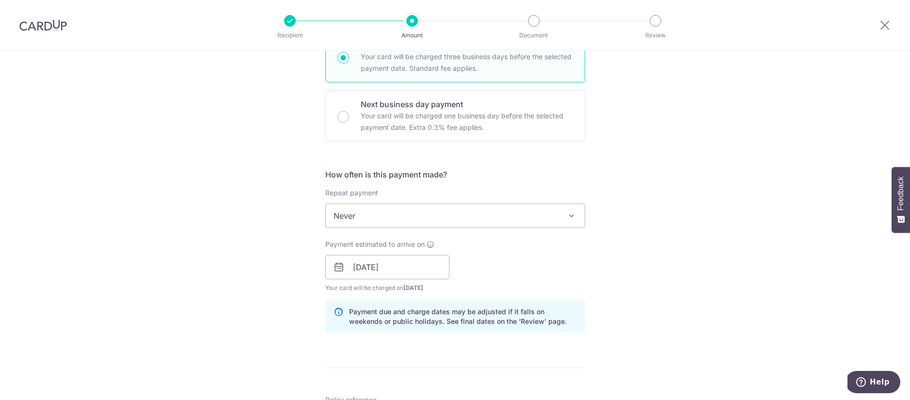
scroll to position [119, 0]
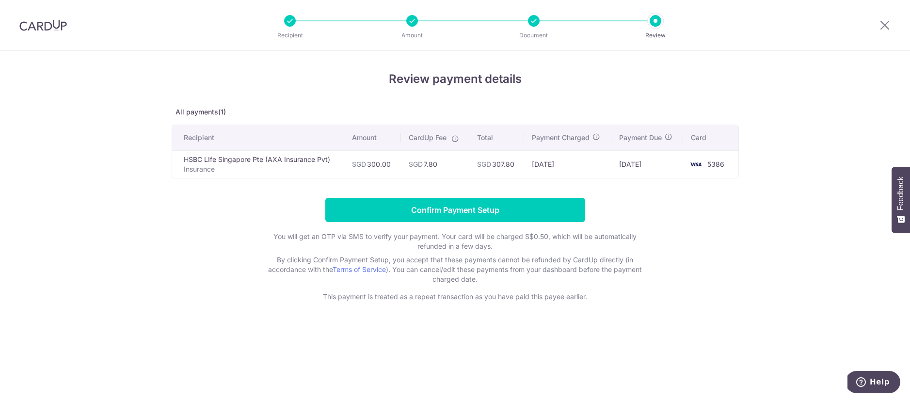
click at [98, 308] on div "Review payment details All payments(1) Recipient Amount CardUp Fee Total Paymen…" at bounding box center [455, 225] width 910 height 349
click at [414, 205] on input "Confirm Payment Setup" at bounding box center [455, 210] width 260 height 24
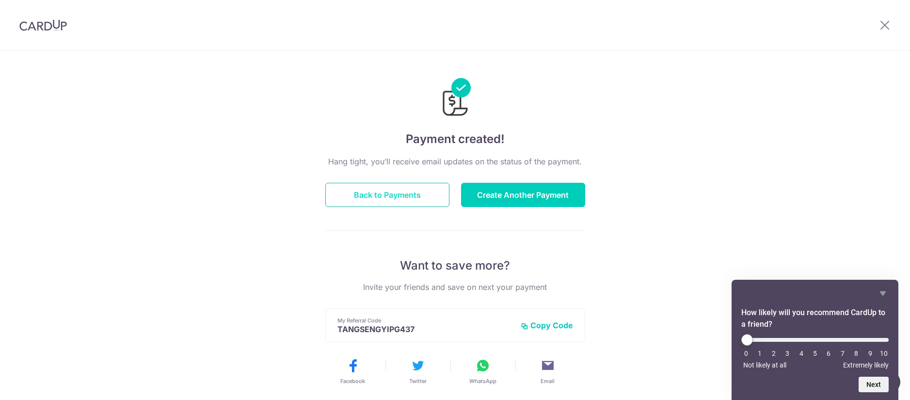
click at [407, 190] on button "Back to Payments" at bounding box center [387, 195] width 124 height 24
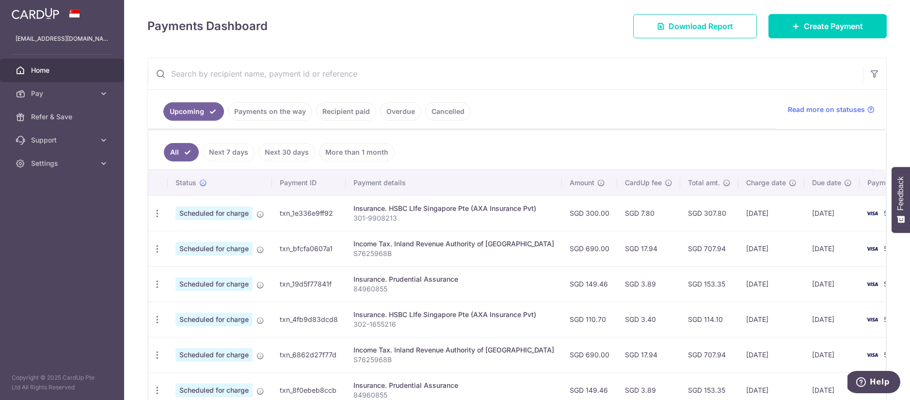
scroll to position [141, 0]
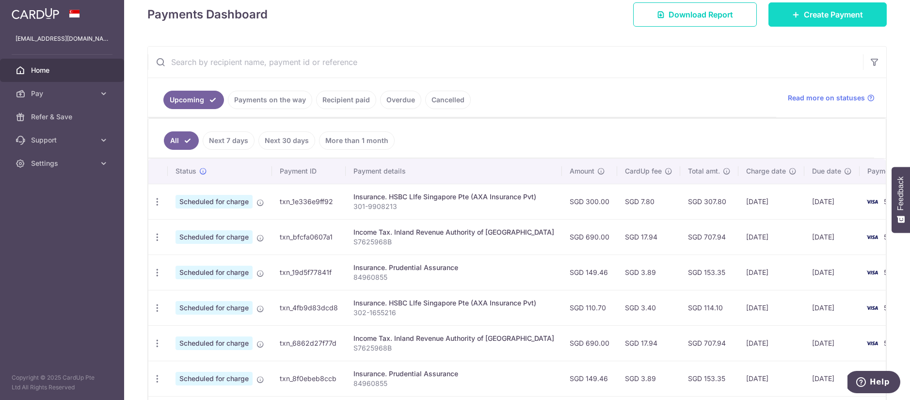
click at [794, 15] on icon at bounding box center [796, 15] width 8 height 8
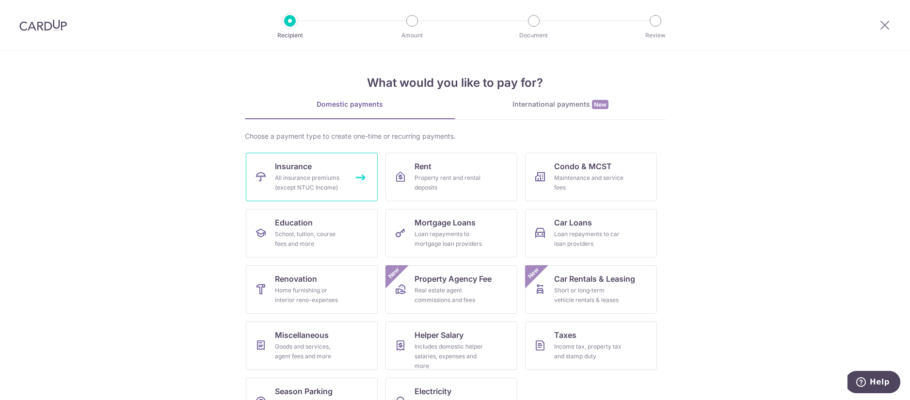
click at [305, 176] on div "All insurance premiums (except NTUC Income)" at bounding box center [310, 182] width 70 height 19
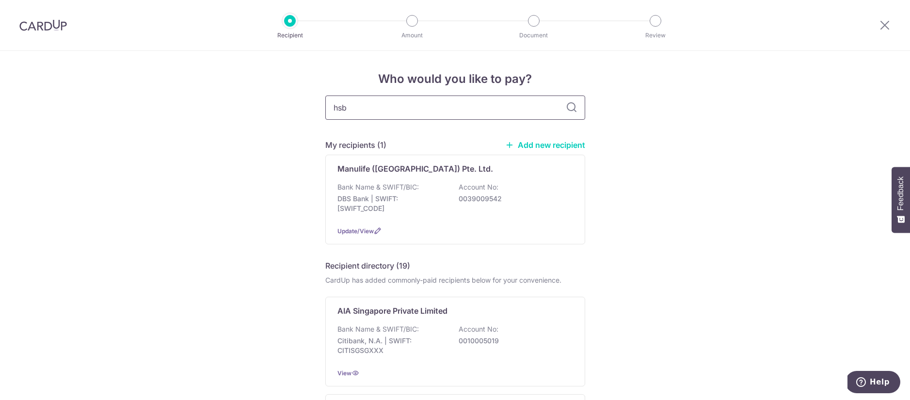
type input "hsbc"
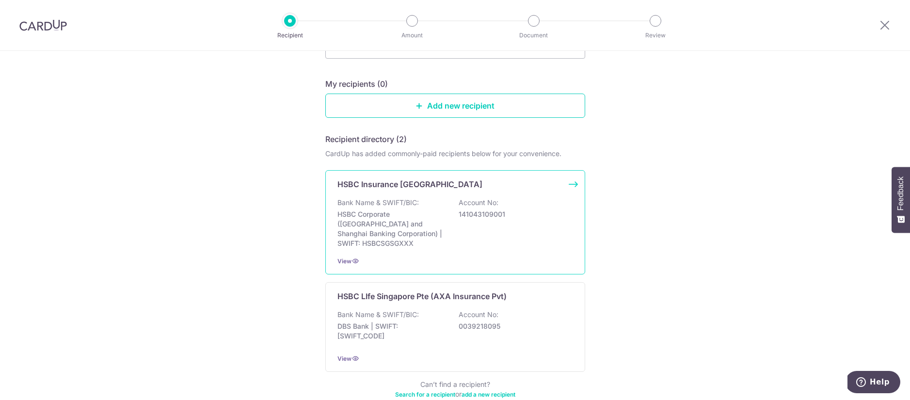
scroll to position [129, 0]
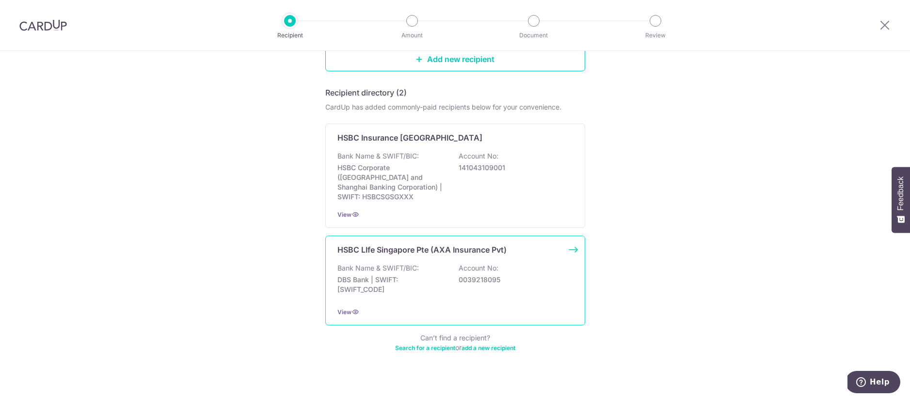
click at [442, 283] on p "DBS Bank | SWIFT: [SWIFT_CODE]" at bounding box center [391, 284] width 109 height 19
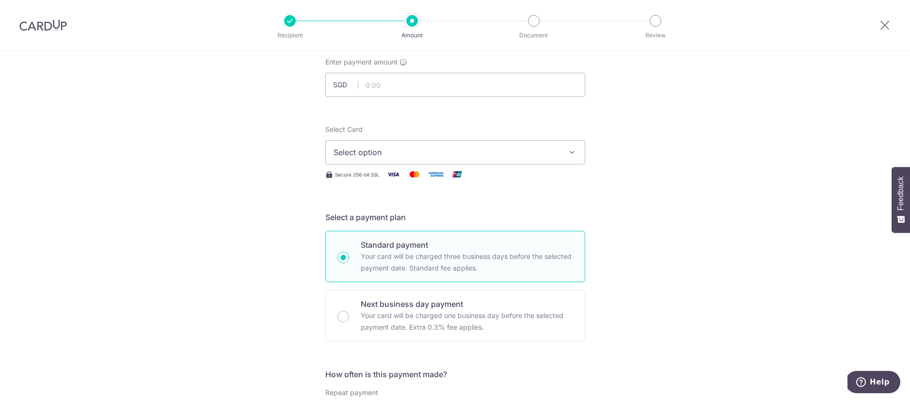
scroll to position [128, 0]
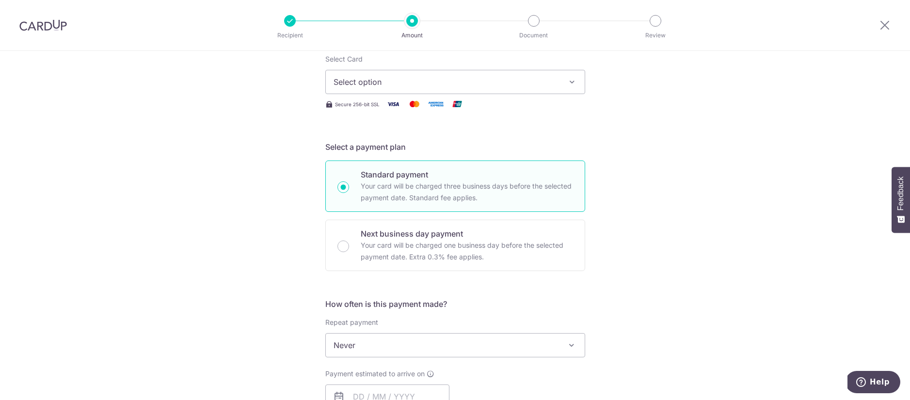
click at [354, 88] on button "Select option" at bounding box center [455, 82] width 260 height 24
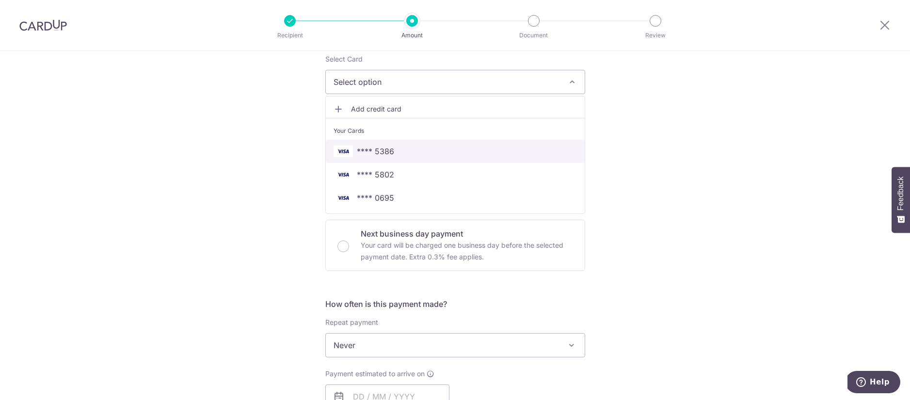
drag, startPoint x: 387, startPoint y: 155, endPoint x: 374, endPoint y: 287, distance: 133.4
click at [387, 154] on span "**** 5386" at bounding box center [375, 151] width 37 height 12
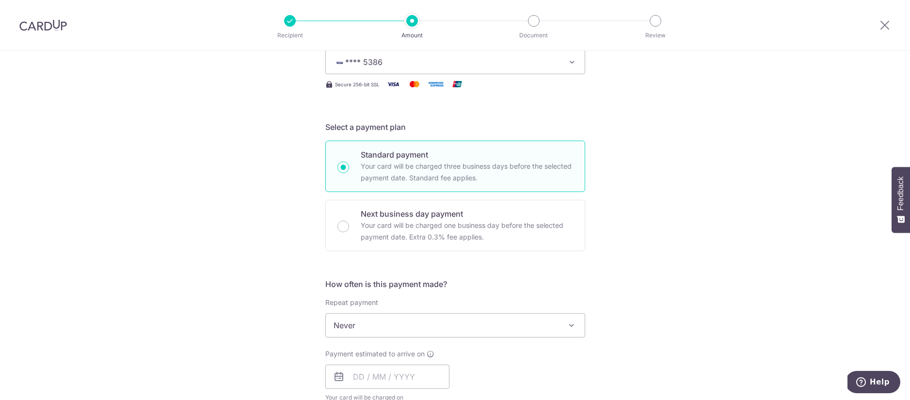
scroll to position [306, 0]
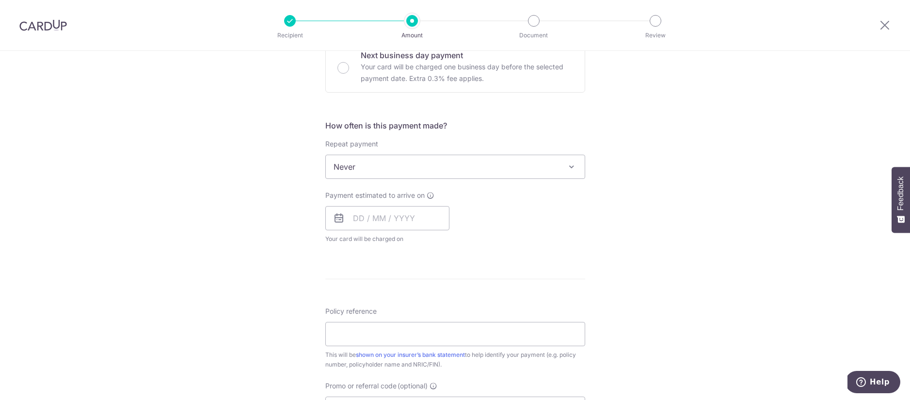
click at [358, 169] on span "Never" at bounding box center [455, 166] width 259 height 23
click at [352, 222] on input "text" at bounding box center [387, 218] width 124 height 24
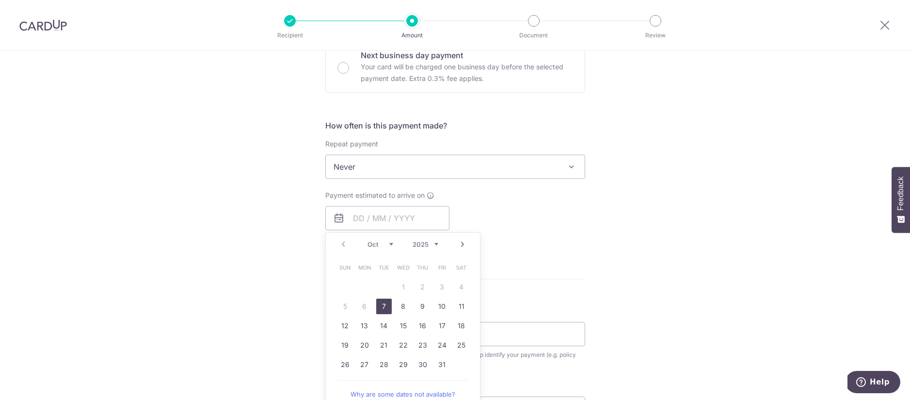
click at [383, 307] on link "7" at bounding box center [384, 306] width 16 height 16
type input "[DATE]"
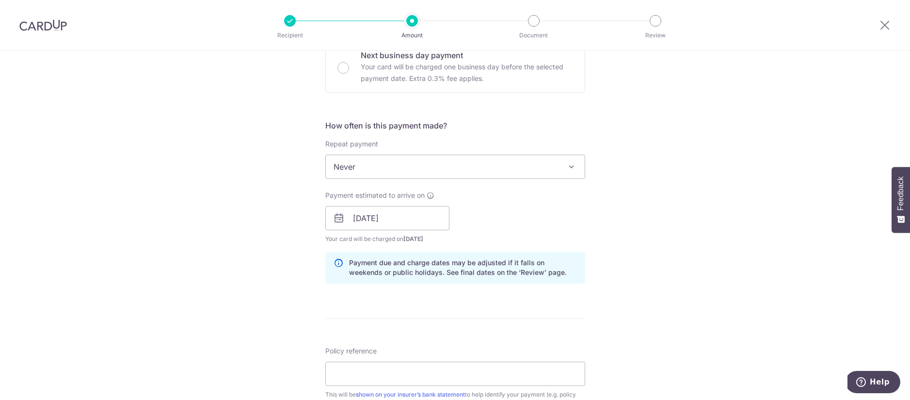
click at [235, 235] on div "Tell us more about your payment Enter payment amount SGD Select Card **** 5386 …" at bounding box center [455, 203] width 910 height 916
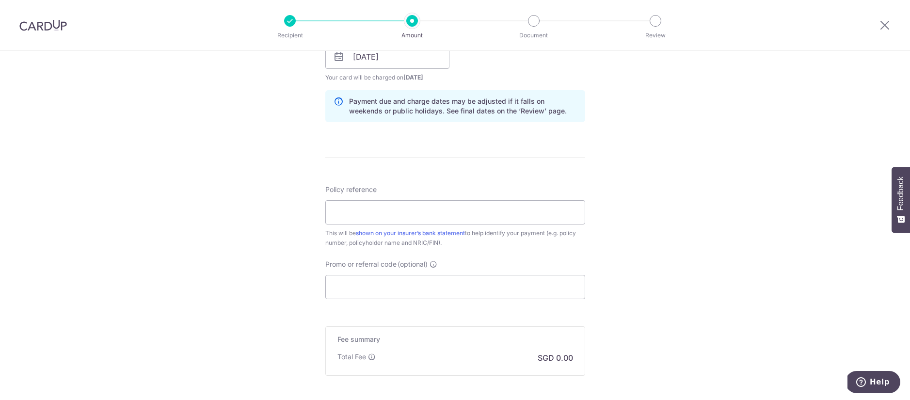
scroll to position [480, 0]
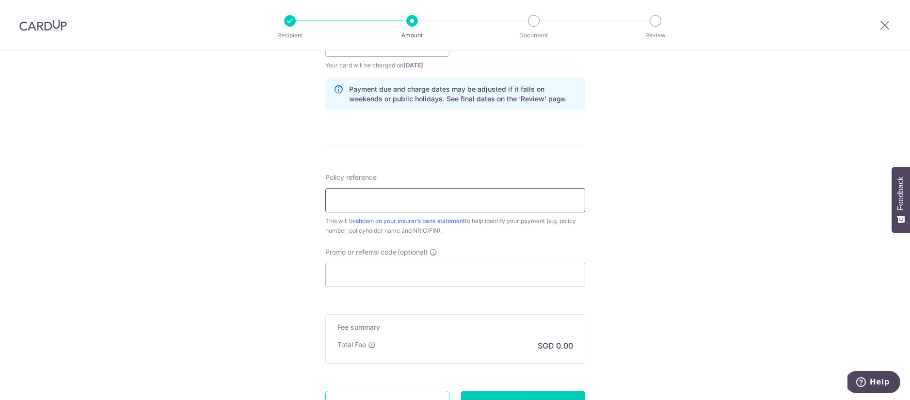
click at [366, 192] on input "Policy reference" at bounding box center [455, 200] width 260 height 24
paste input "102-1935653"
type input "102-1935653"
drag, startPoint x: 206, startPoint y: 239, endPoint x: 215, endPoint y: 236, distance: 9.2
click at [207, 239] on div "Tell us more about your payment Enter payment amount SGD Select Card **** 5386 …" at bounding box center [455, 29] width 910 height 916
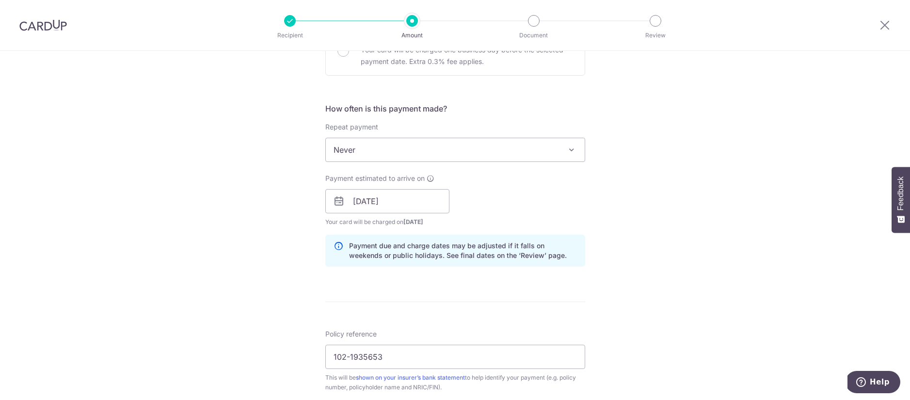
scroll to position [0, 0]
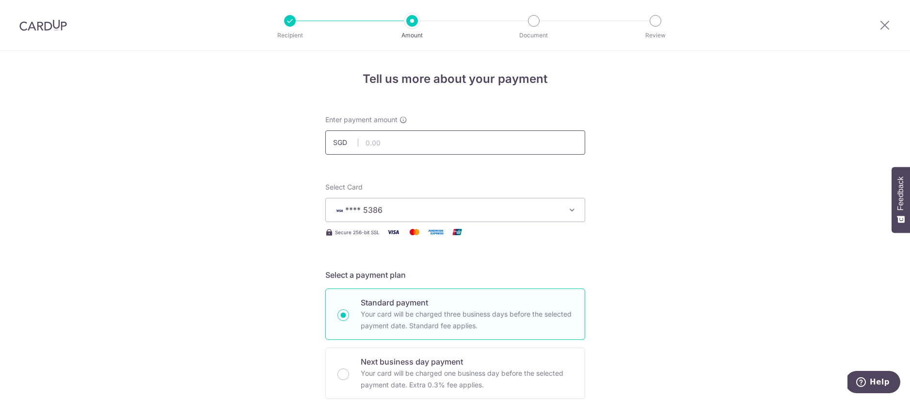
click at [399, 146] on input "text" at bounding box center [455, 142] width 260 height 24
type input "951.60"
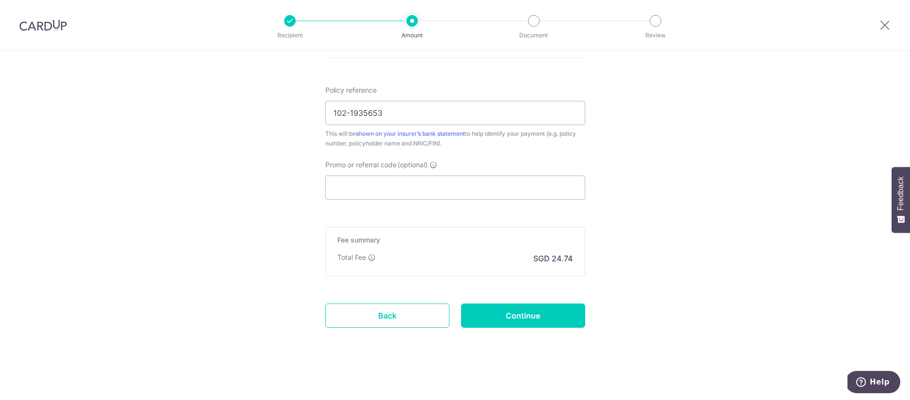
scroll to position [567, 0]
click at [501, 319] on input "Continue" at bounding box center [523, 315] width 124 height 24
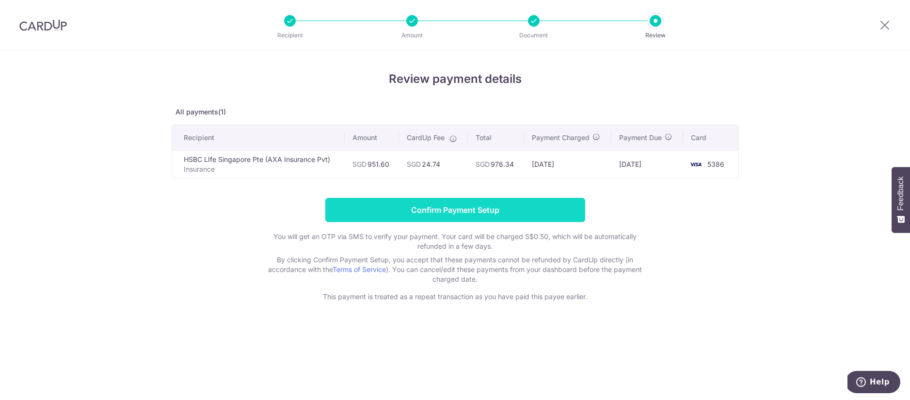
click at [390, 214] on input "Confirm Payment Setup" at bounding box center [455, 210] width 260 height 24
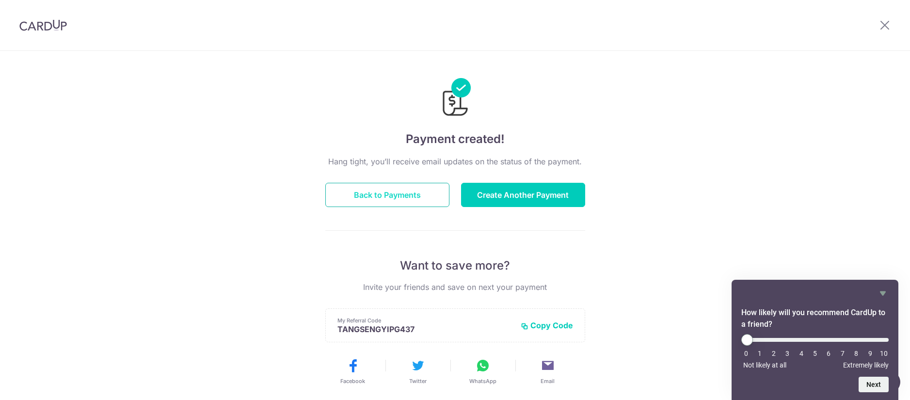
click at [387, 188] on button "Back to Payments" at bounding box center [387, 195] width 124 height 24
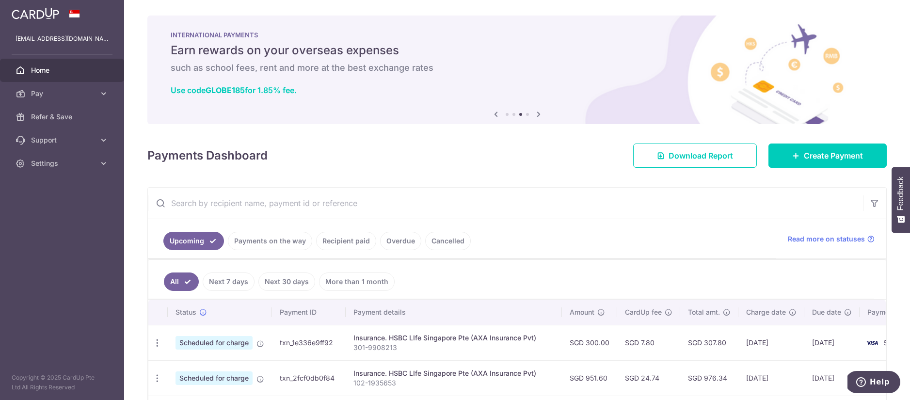
click at [266, 237] on link "Payments on the way" at bounding box center [270, 241] width 84 height 18
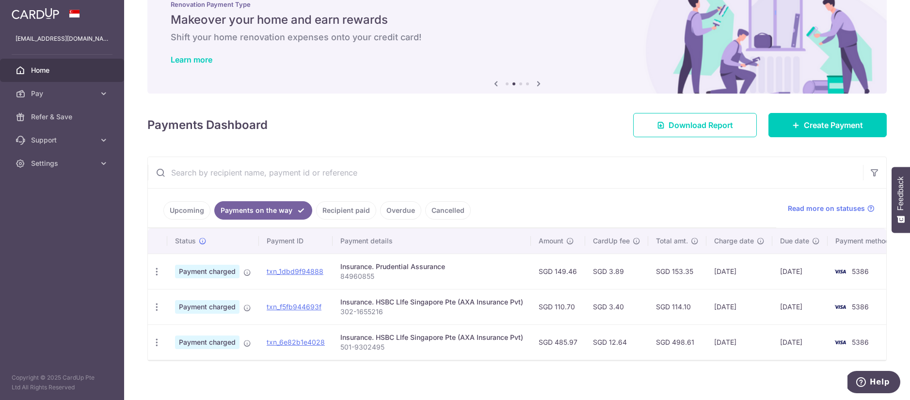
scroll to position [37, 0]
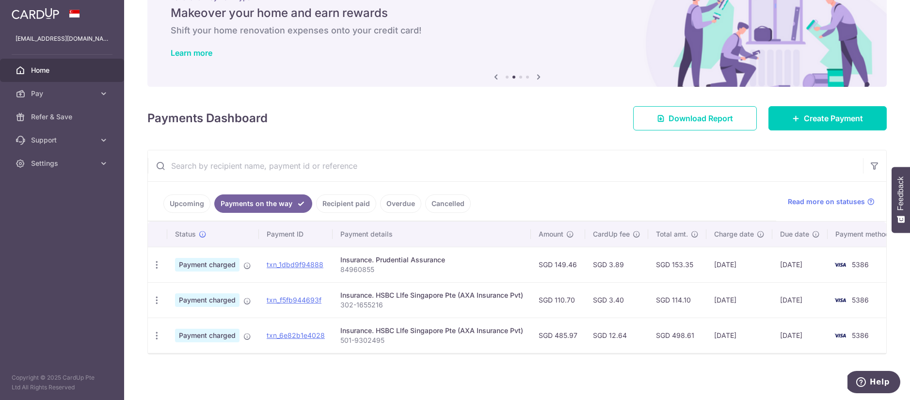
click at [279, 364] on div "× Pause Schedule Pause all future payments in this series Pause just this one p…" at bounding box center [516, 200] width 785 height 400
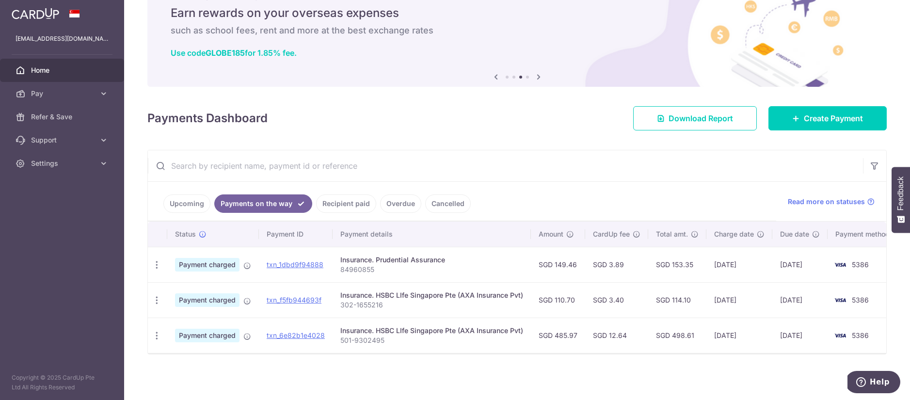
click at [188, 202] on link "Upcoming" at bounding box center [186, 203] width 47 height 18
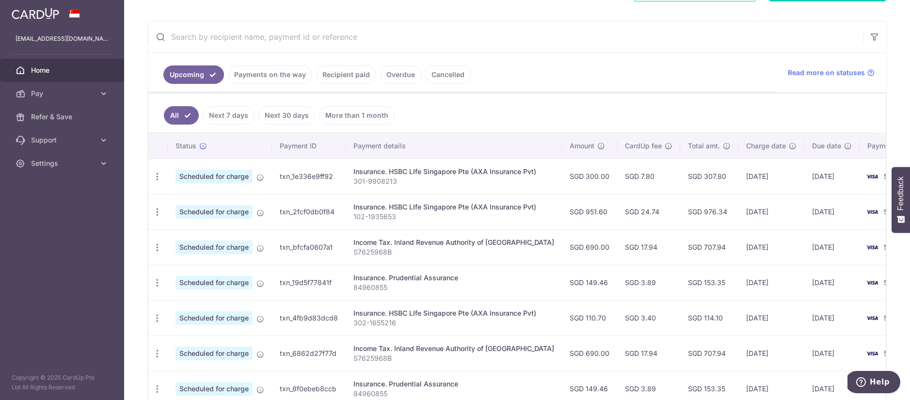
scroll to position [173, 0]
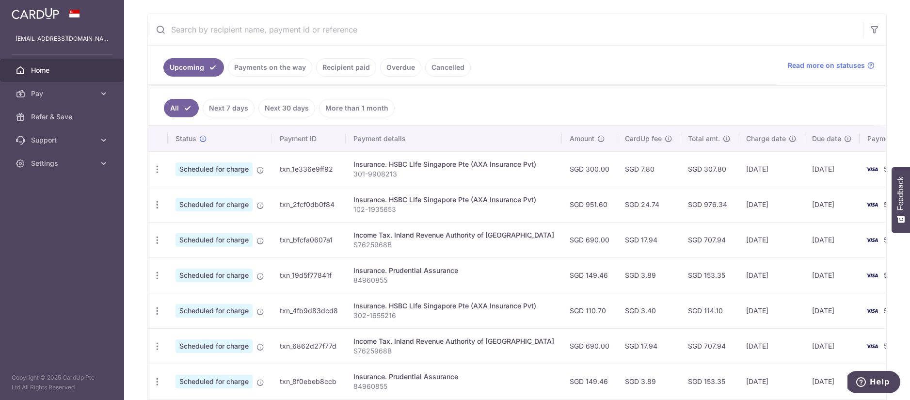
click at [688, 59] on ul "Upcoming Payments on the way Recipient paid Overdue Cancelled" at bounding box center [462, 65] width 628 height 39
